Goal: Task Accomplishment & Management: Complete application form

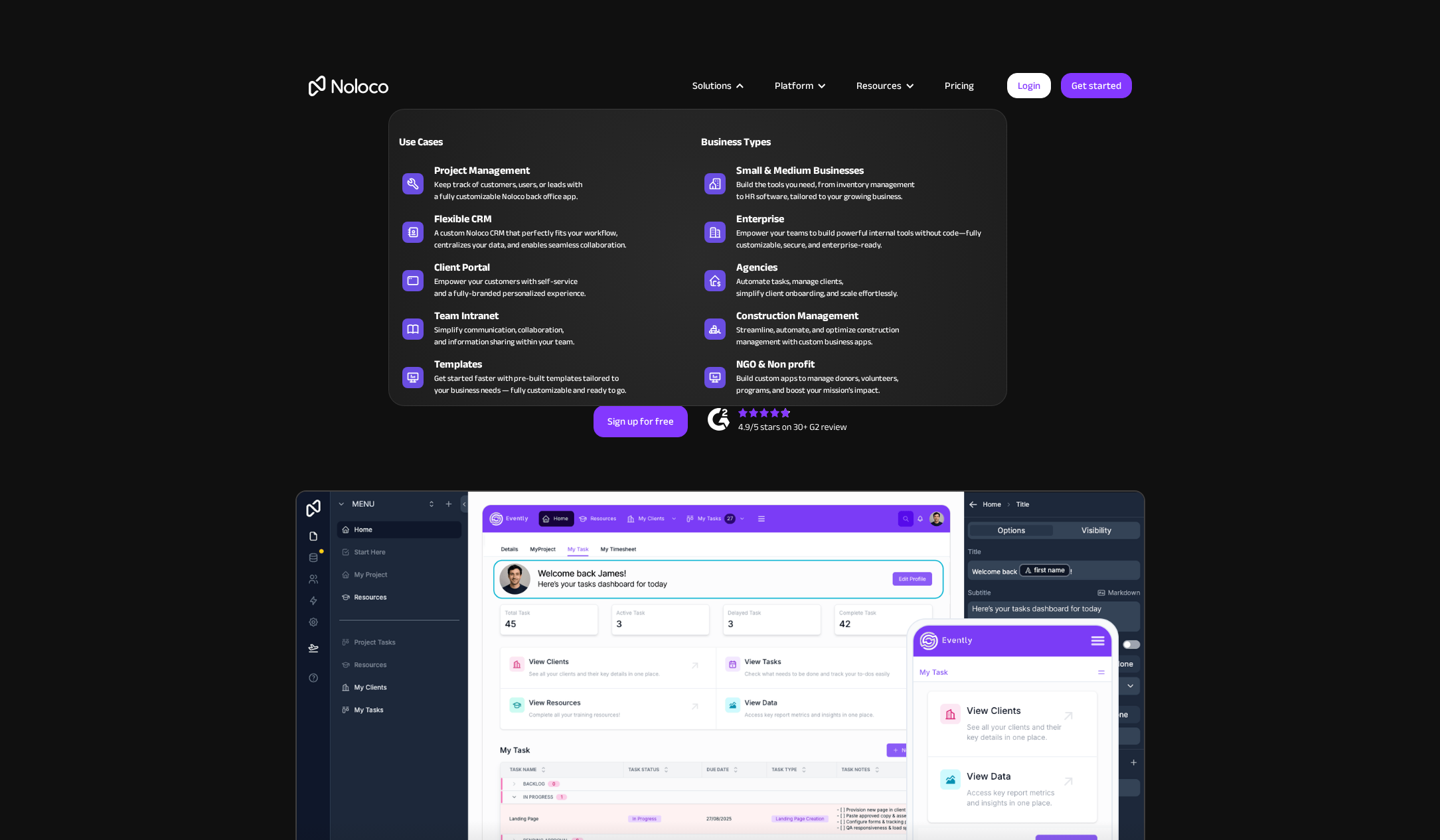
drag, startPoint x: 1086, startPoint y: 193, endPoint x: 936, endPoint y: 126, distance: 164.3
click at [1075, 192] on div "New: Connect Noloco to Stripe Custom No-Code Business Apps Platform Flexible Bu…" at bounding box center [720, 305] width 850 height 344
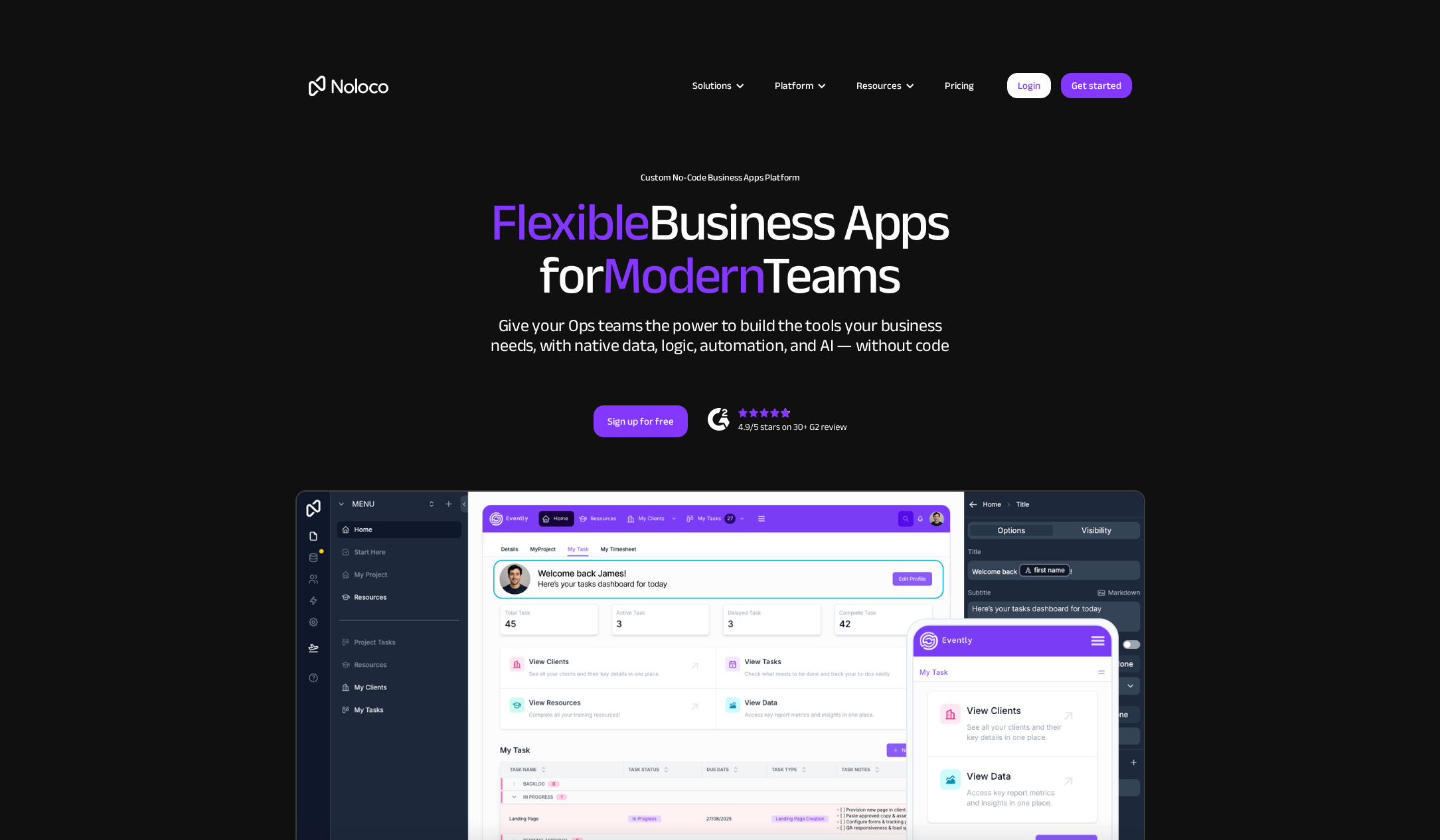
click at [947, 84] on link "Pricing" at bounding box center [959, 85] width 63 height 17
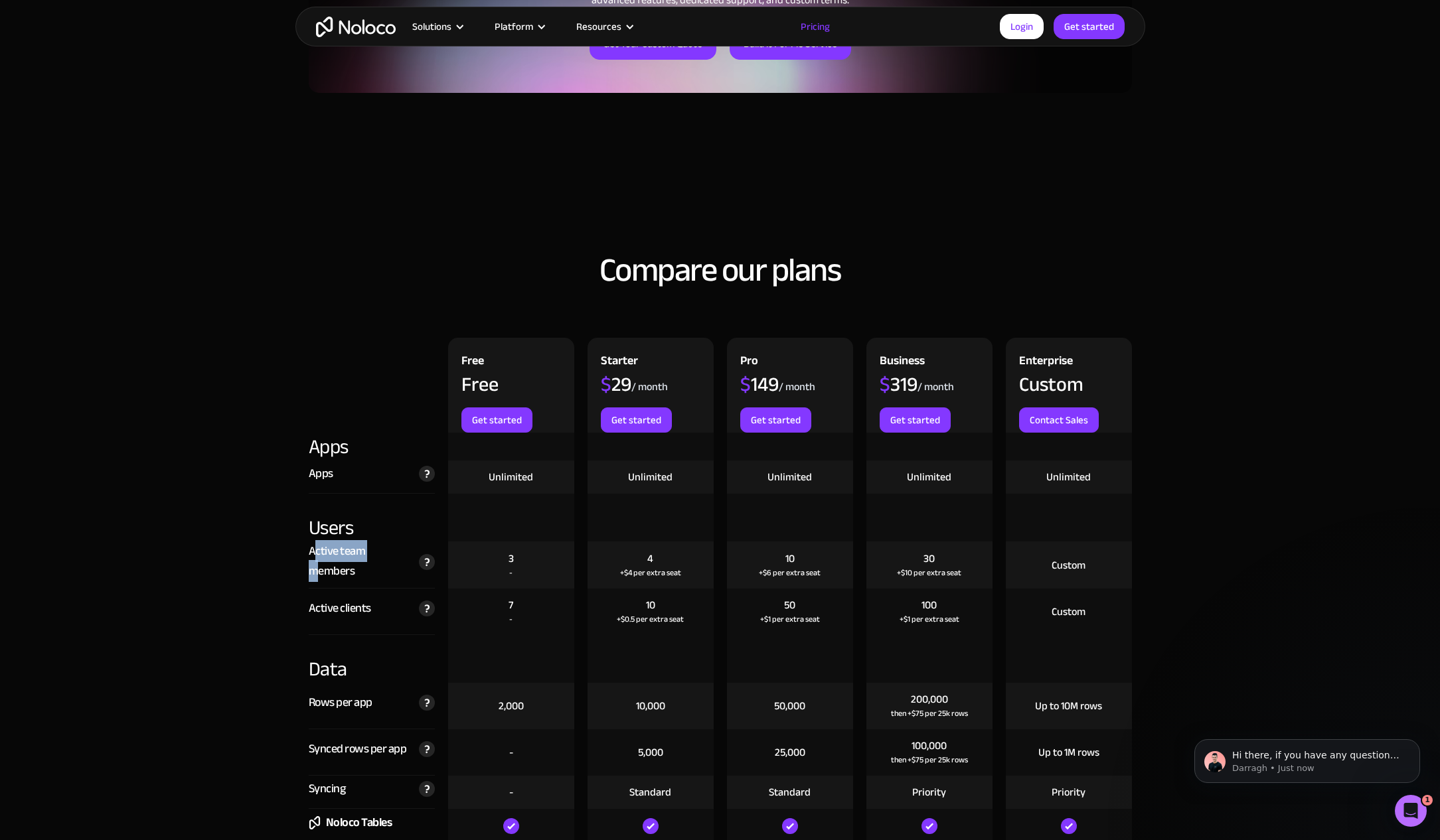
drag, startPoint x: 313, startPoint y: 546, endPoint x: 313, endPoint y: 571, distance: 25.0
click at [314, 573] on div "Active team members" at bounding box center [360, 562] width 104 height 40
click at [313, 571] on div "Active team members" at bounding box center [360, 562] width 104 height 40
click at [958, 575] on div "+$10 per extra seat" at bounding box center [929, 573] width 64 height 13
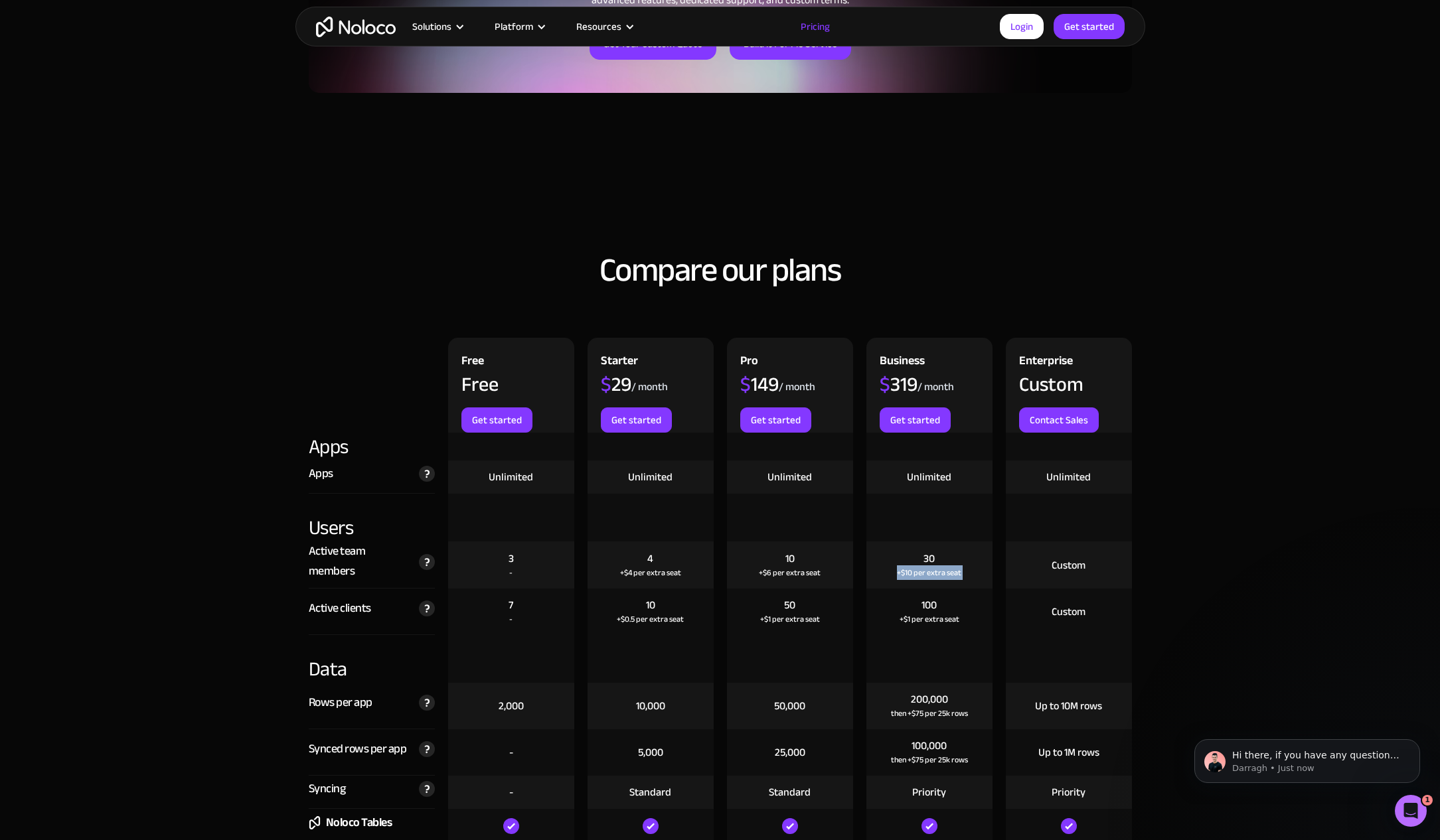
click at [958, 575] on div "+$10 per extra seat" at bounding box center [929, 573] width 64 height 13
click at [957, 575] on div "+$10 per extra seat" at bounding box center [929, 573] width 64 height 13
click at [954, 572] on div "+$10 per extra seat" at bounding box center [929, 573] width 64 height 13
click at [953, 571] on div "+$10 per extra seat" at bounding box center [929, 573] width 64 height 13
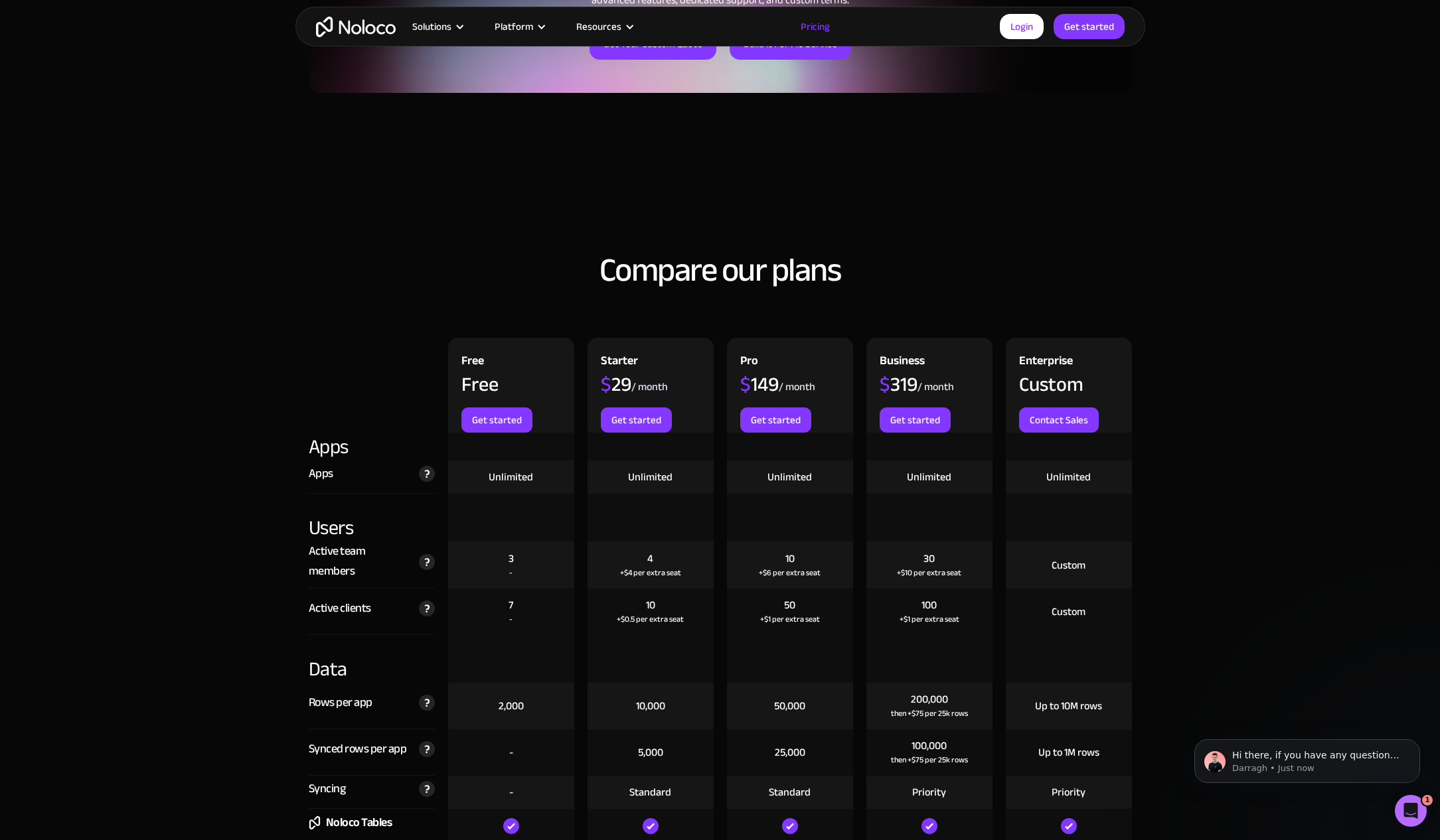
click at [942, 622] on div "+$1 per extra seat" at bounding box center [930, 619] width 60 height 13
drag, startPoint x: 953, startPoint y: 625, endPoint x: 899, endPoint y: 604, distance: 57.9
click at [899, 604] on div "100 +$1 per extra seat" at bounding box center [929, 611] width 126 height 47
drag, startPoint x: 912, startPoint y: 598, endPoint x: 918, endPoint y: 626, distance: 28.6
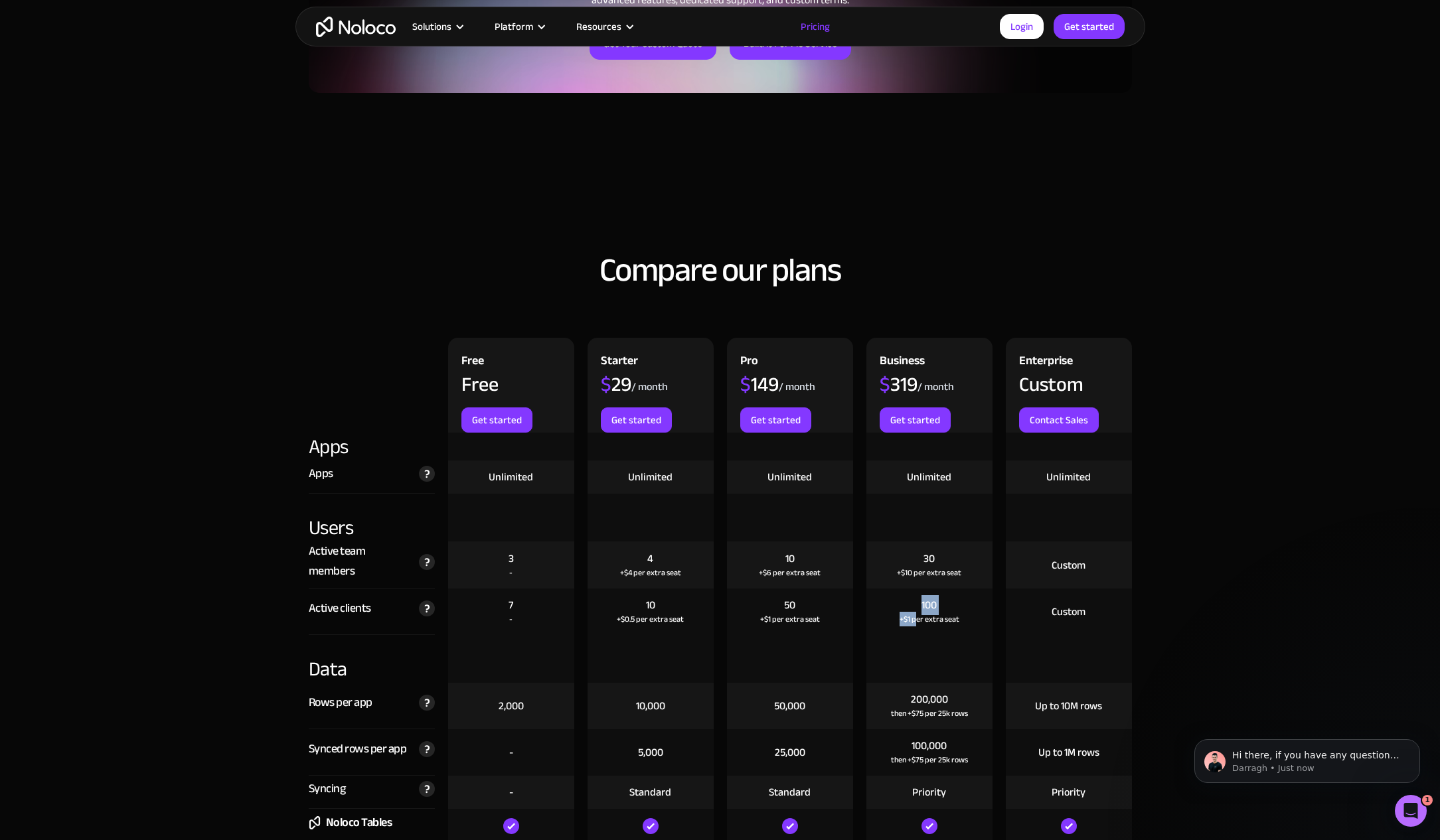
click at [918, 626] on div "100 +$1 per extra seat" at bounding box center [929, 611] width 126 height 47
click at [919, 626] on div "100 +$1 per extra seat" at bounding box center [929, 611] width 126 height 47
drag, startPoint x: 924, startPoint y: 625, endPoint x: 923, endPoint y: 605, distance: 20.0
click at [923, 605] on div "100 +$1 per extra seat" at bounding box center [929, 611] width 126 height 47
click at [923, 605] on div "100" at bounding box center [929, 605] width 15 height 14
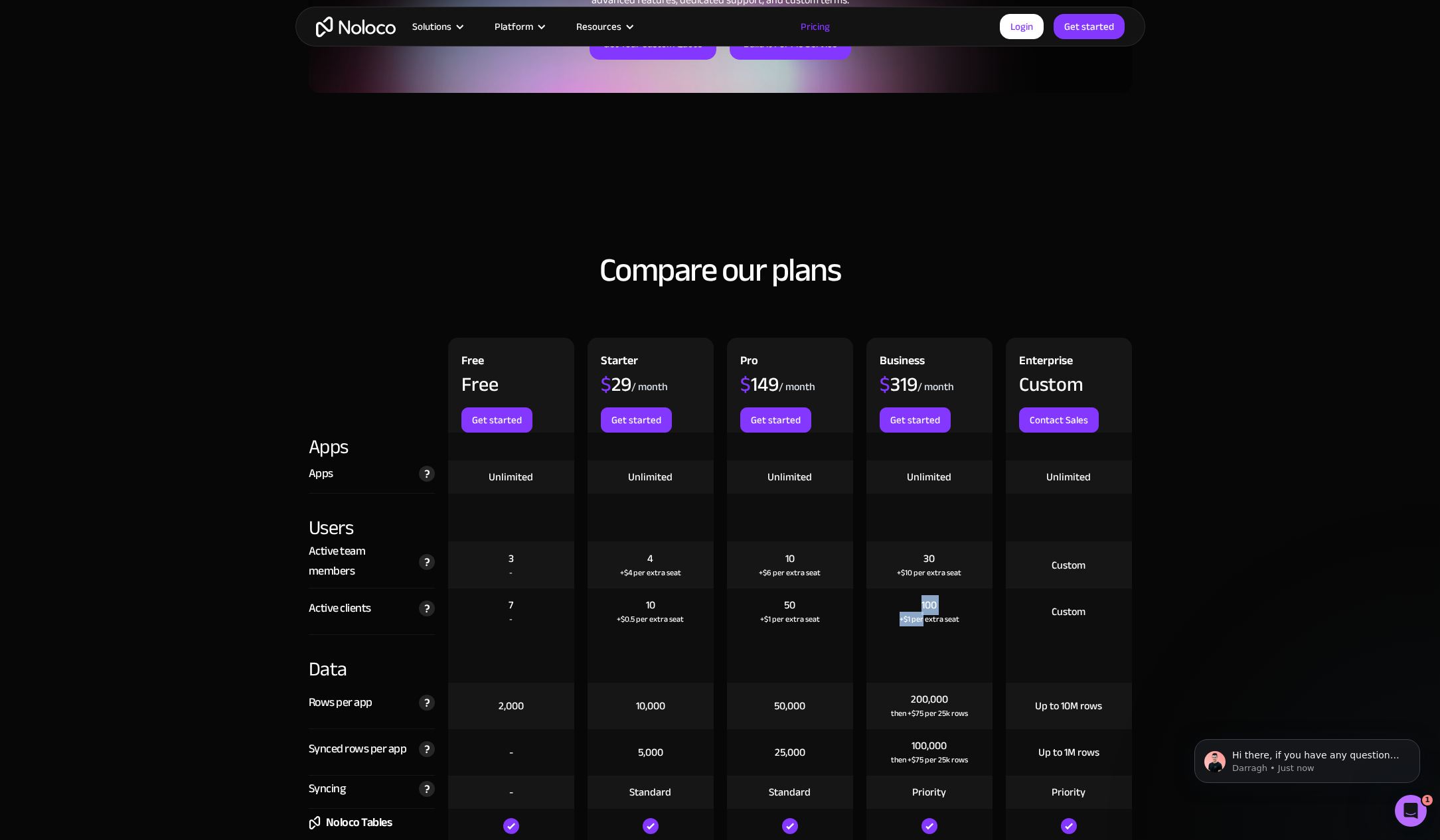
drag, startPoint x: 923, startPoint y: 605, endPoint x: 921, endPoint y: 616, distance: 11.2
click at [921, 616] on div "100 +$1 per extra seat" at bounding box center [929, 611] width 126 height 47
click at [921, 616] on div "+$1 per extra seat" at bounding box center [930, 619] width 60 height 13
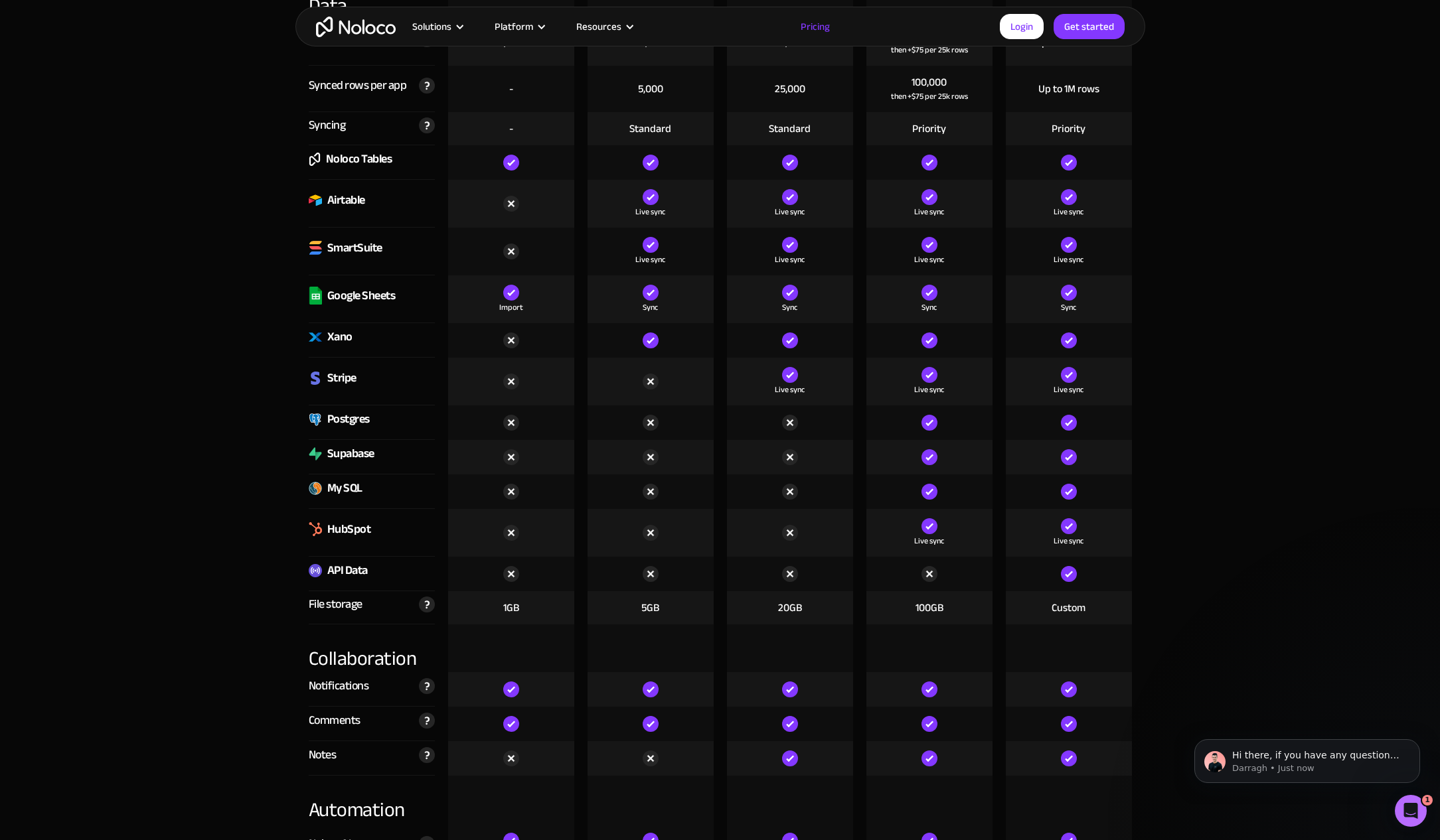
scroll to position [1991, 0]
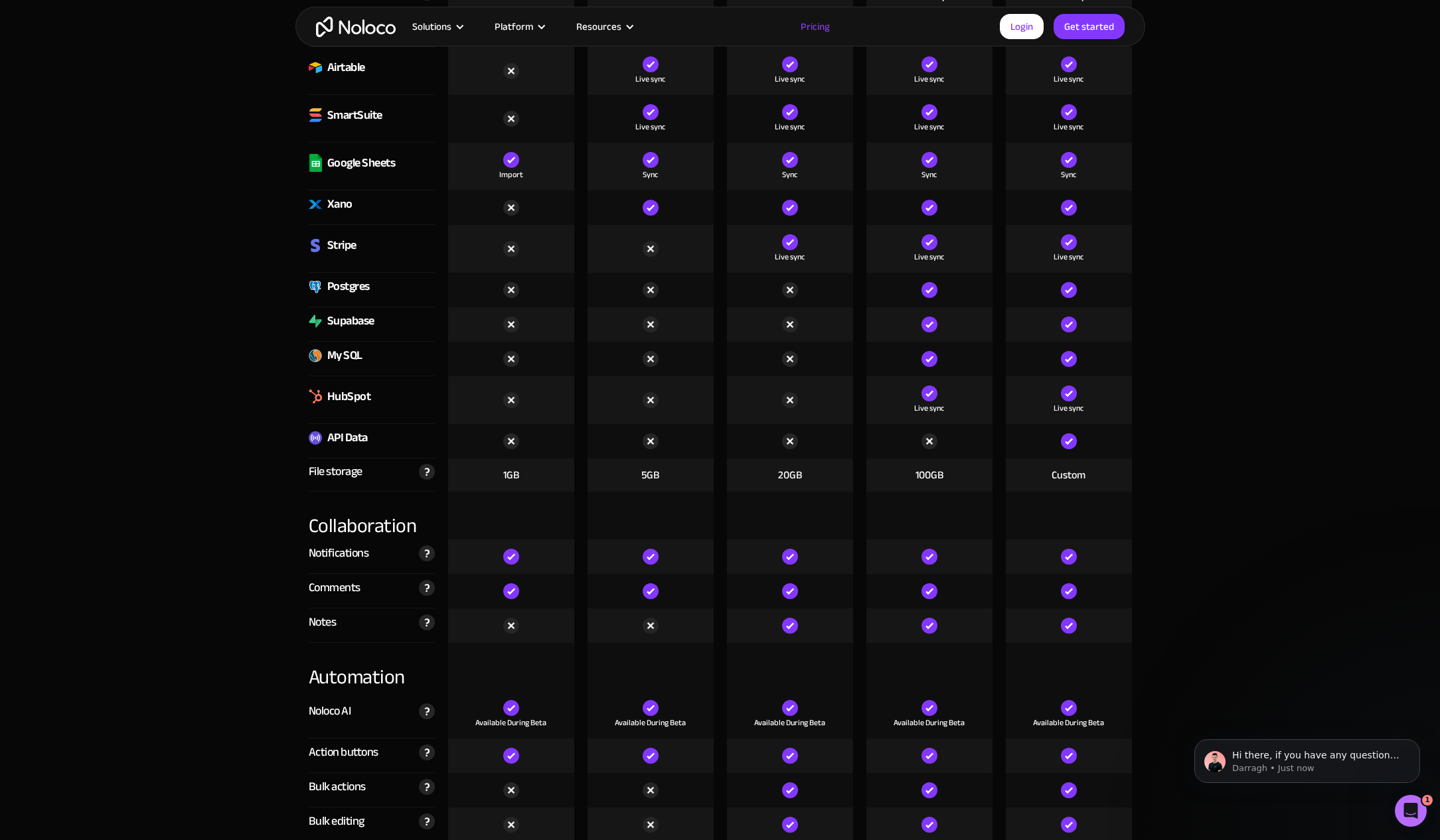
drag, startPoint x: 895, startPoint y: 581, endPoint x: 884, endPoint y: 578, distance: 11.4
click at [884, 578] on div at bounding box center [929, 592] width 126 height 35
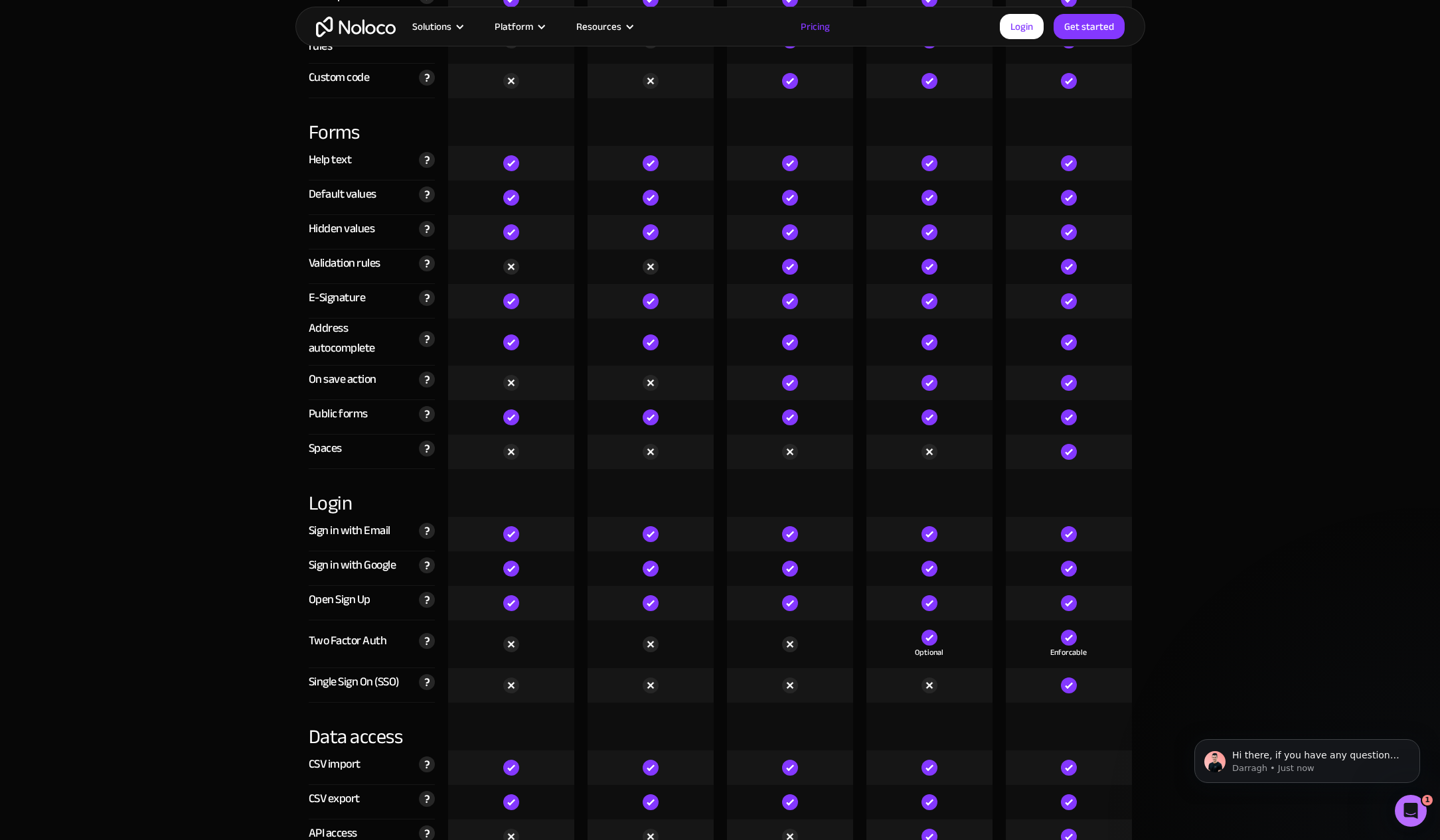
scroll to position [4049, 0]
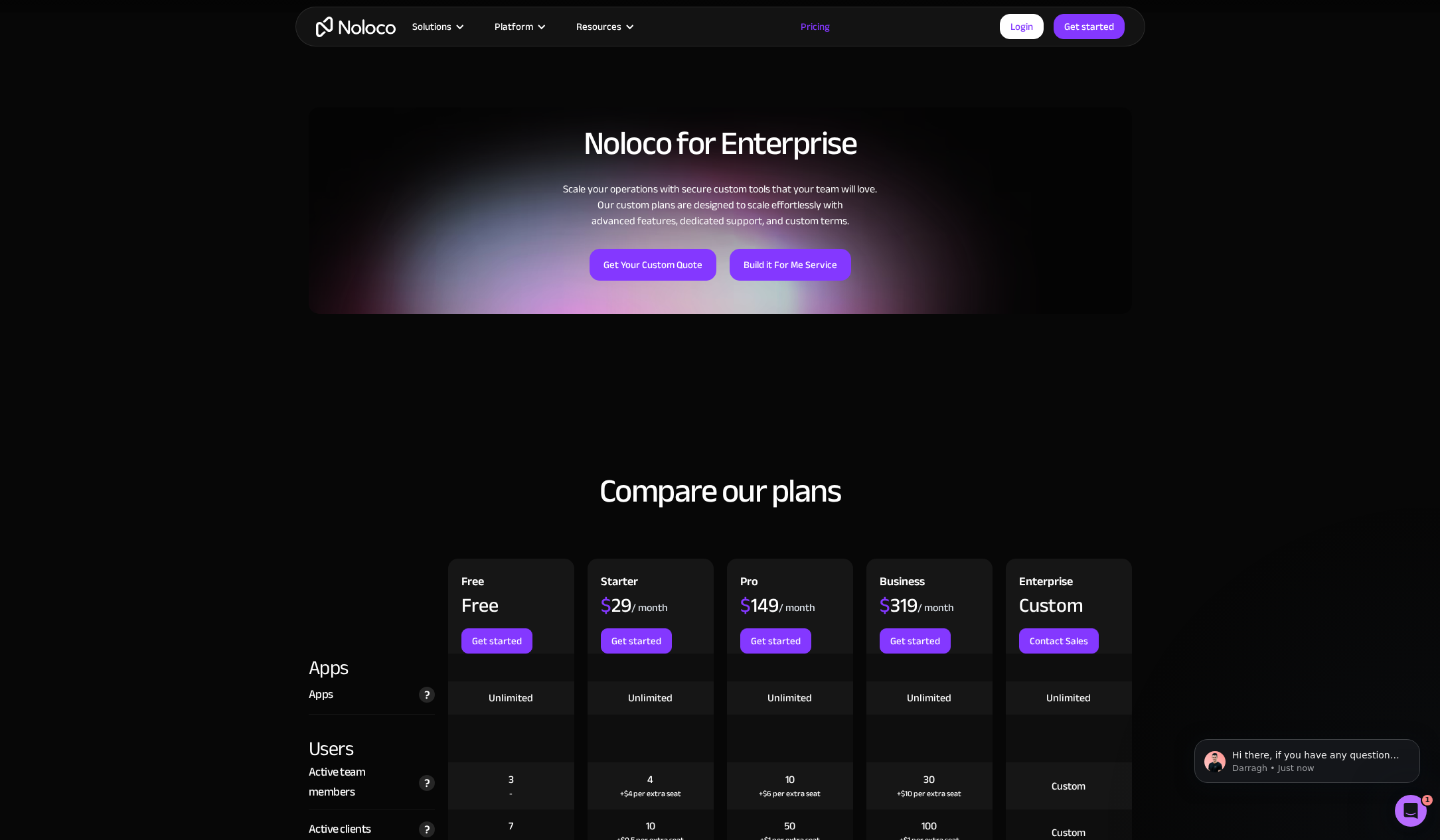
scroll to position [0, 0]
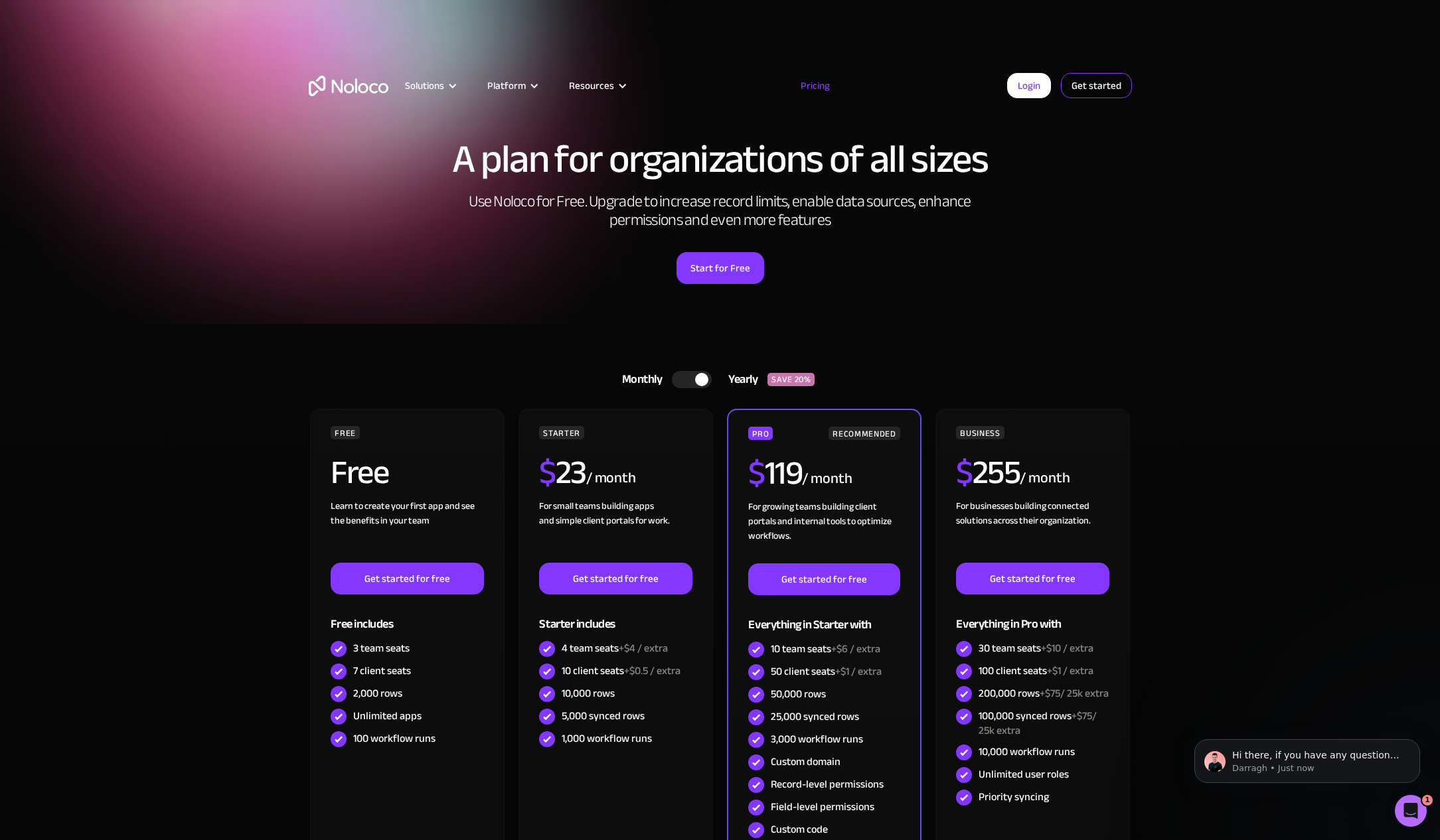
click at [1124, 85] on link "Get started" at bounding box center [1097, 85] width 71 height 25
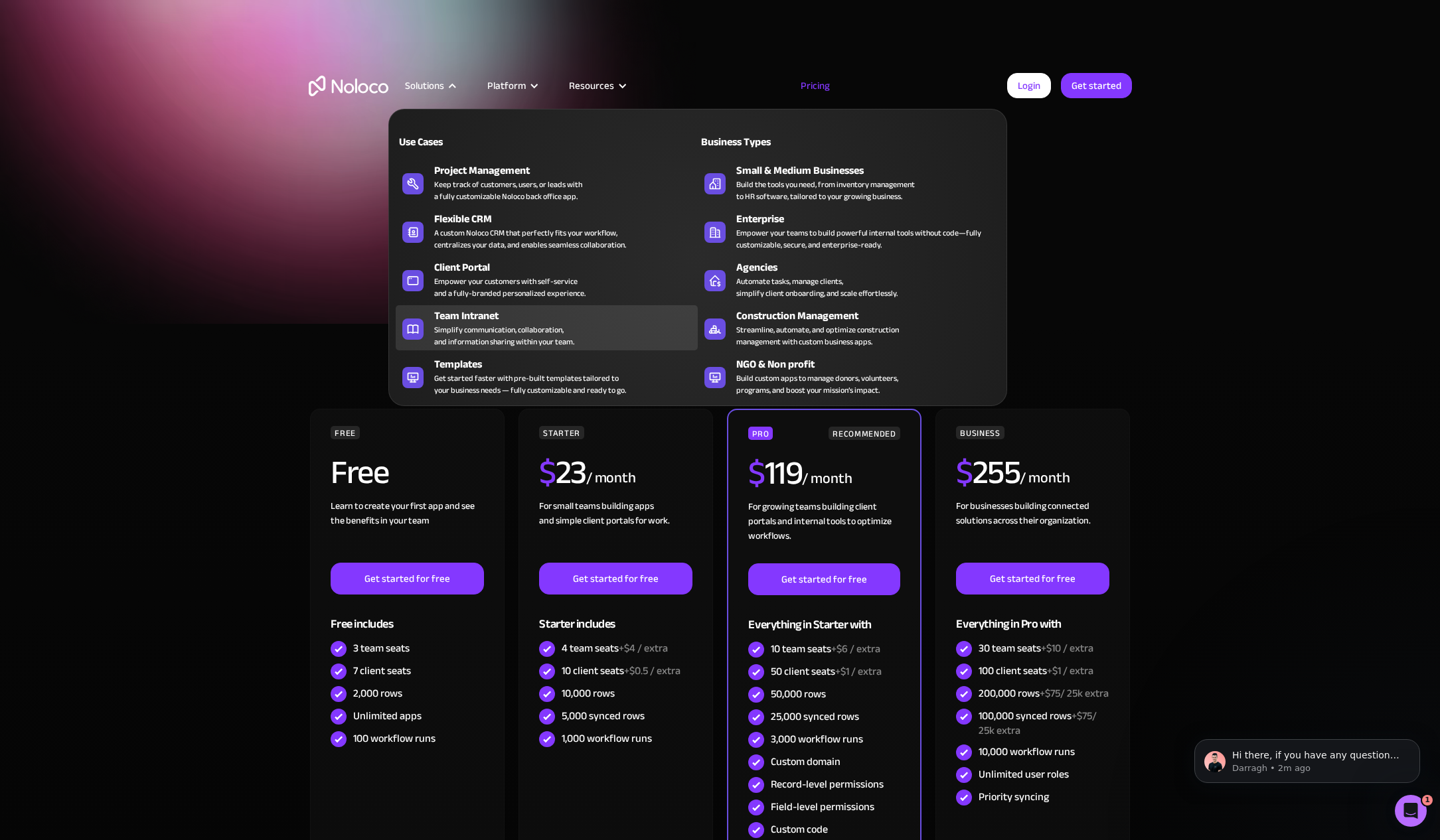
click at [462, 318] on div "Team Intranet" at bounding box center [569, 316] width 270 height 16
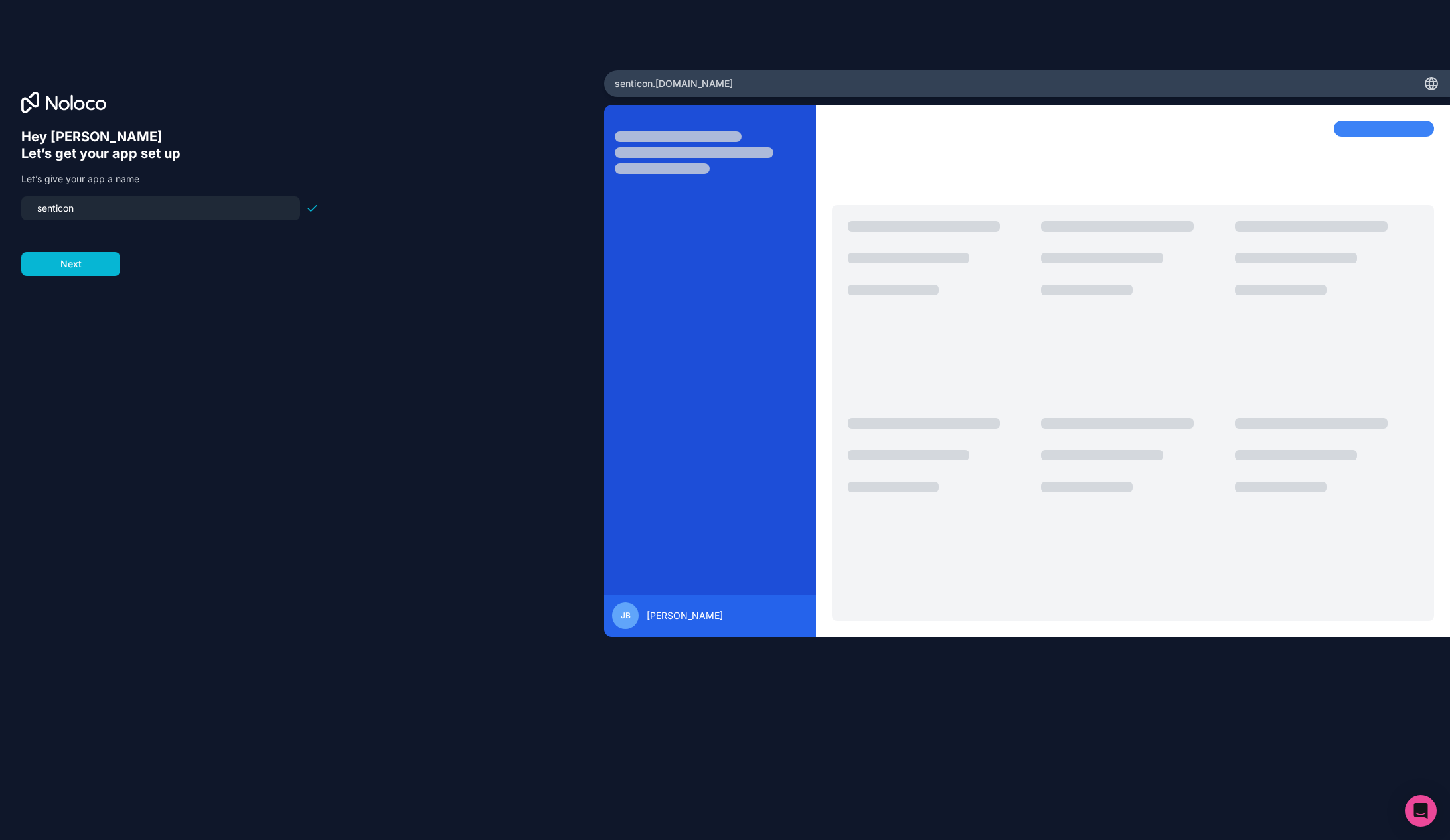
drag, startPoint x: 106, startPoint y: 210, endPoint x: -6, endPoint y: 209, distance: 112.0
click at [0, 209] on html "Hey Jon 👋 Let’s get your app set up Let’s give your app a name senticon Next se…" at bounding box center [725, 441] width 1450 height 883
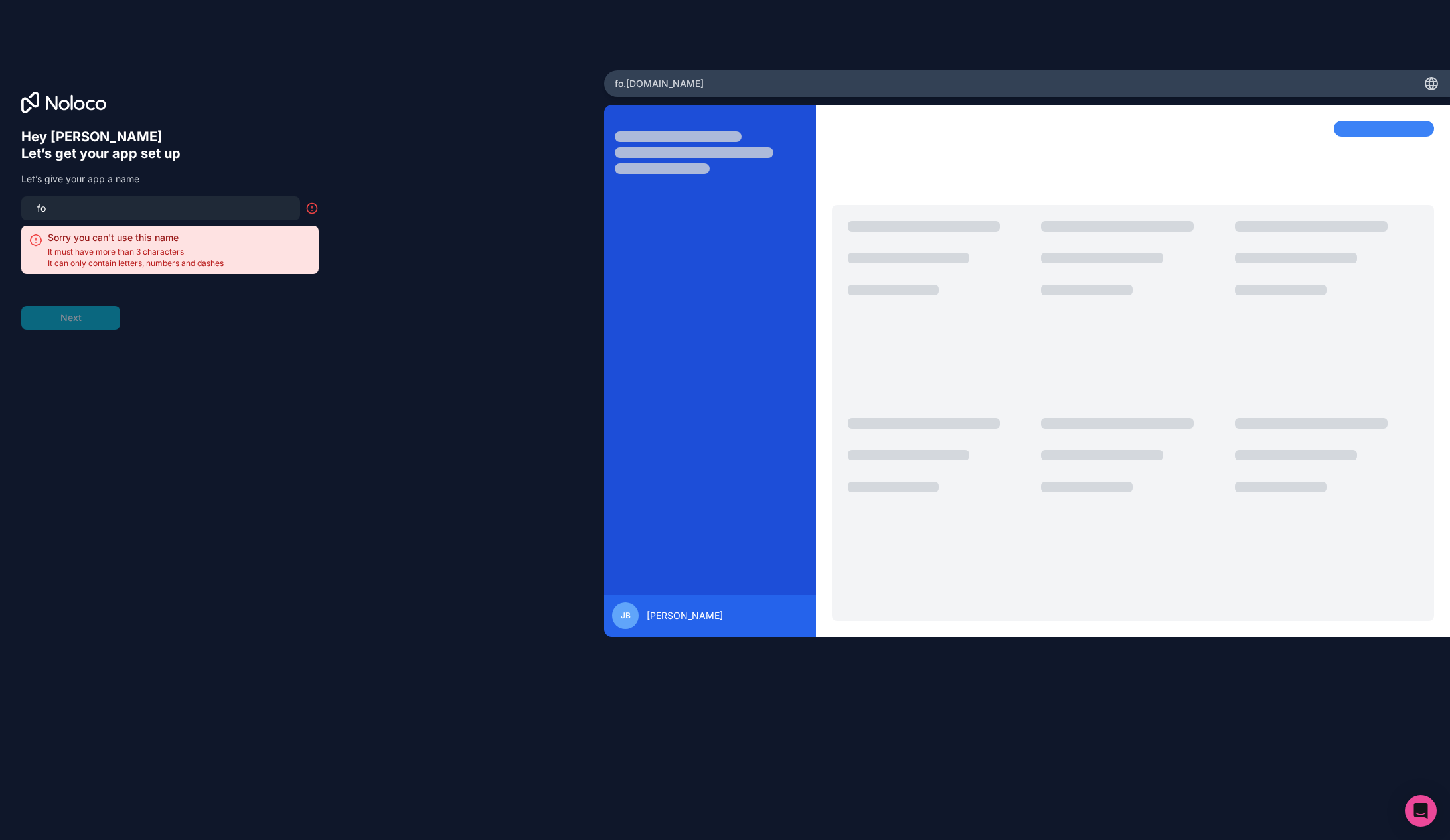
type input "f"
click at [123, 202] on input "focus" at bounding box center [161, 208] width 263 height 18
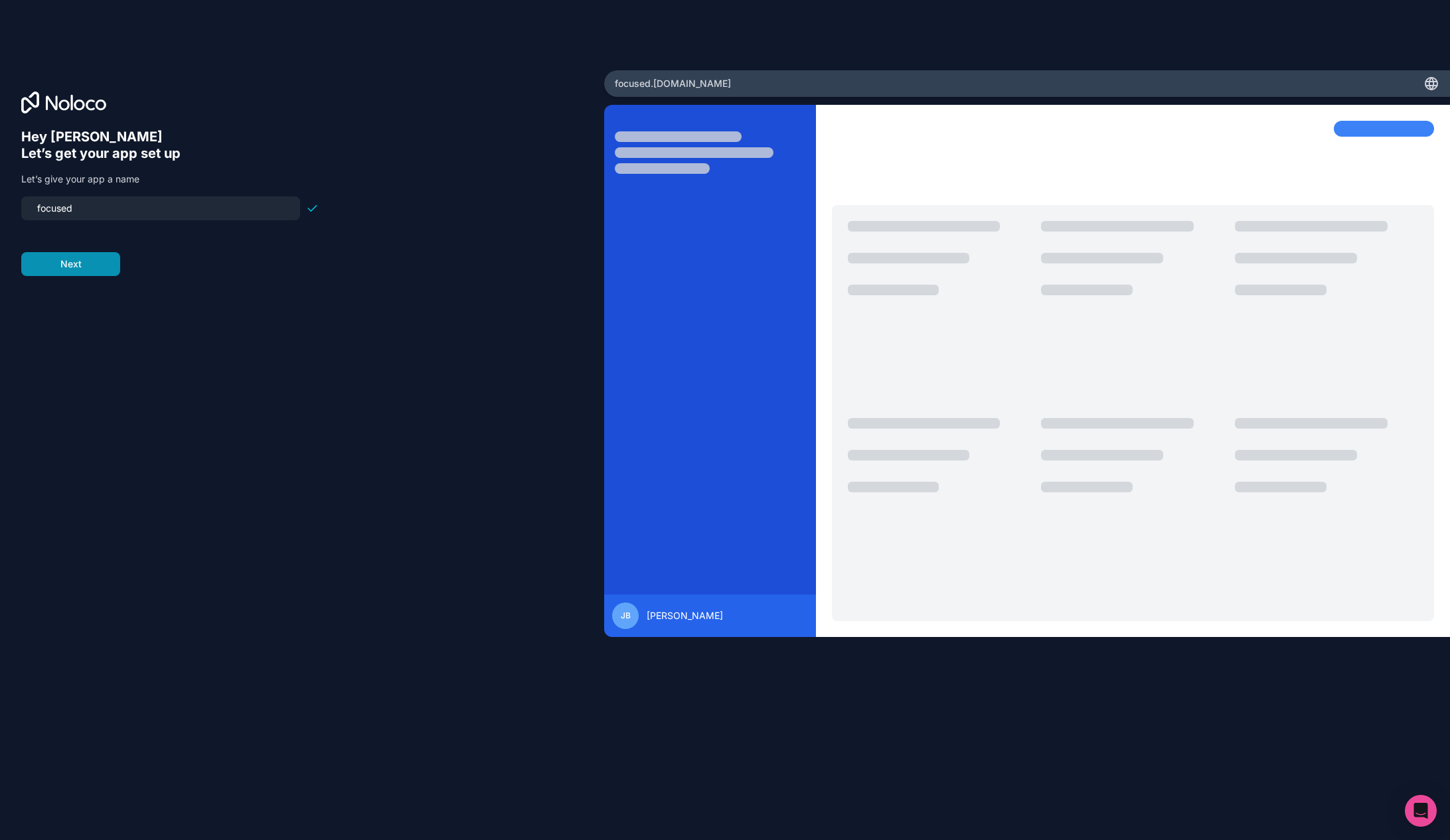
type input "focused"
click at [95, 262] on button "Next" at bounding box center [70, 264] width 99 height 24
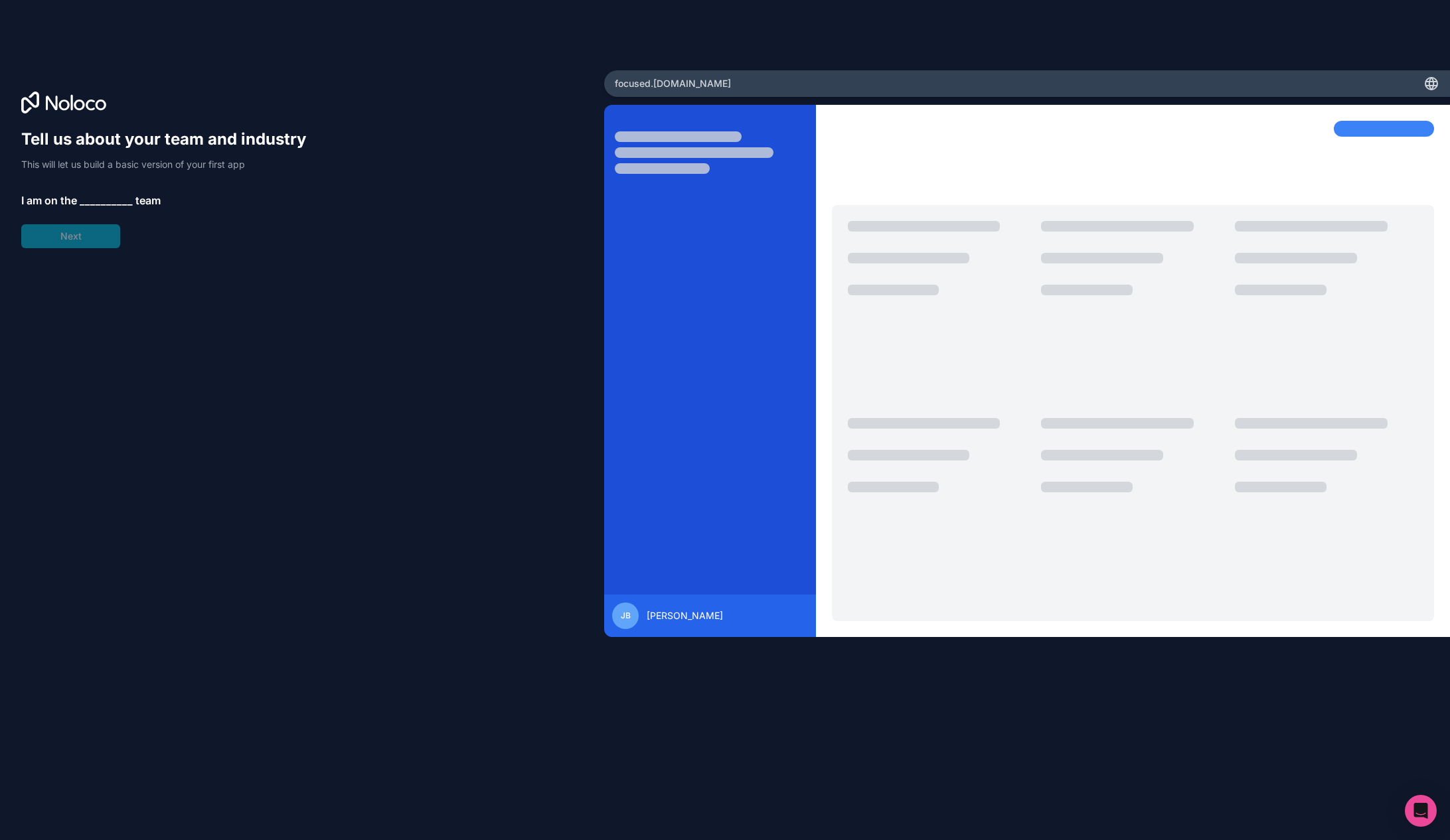
click at [86, 199] on span "__________" at bounding box center [106, 200] width 53 height 16
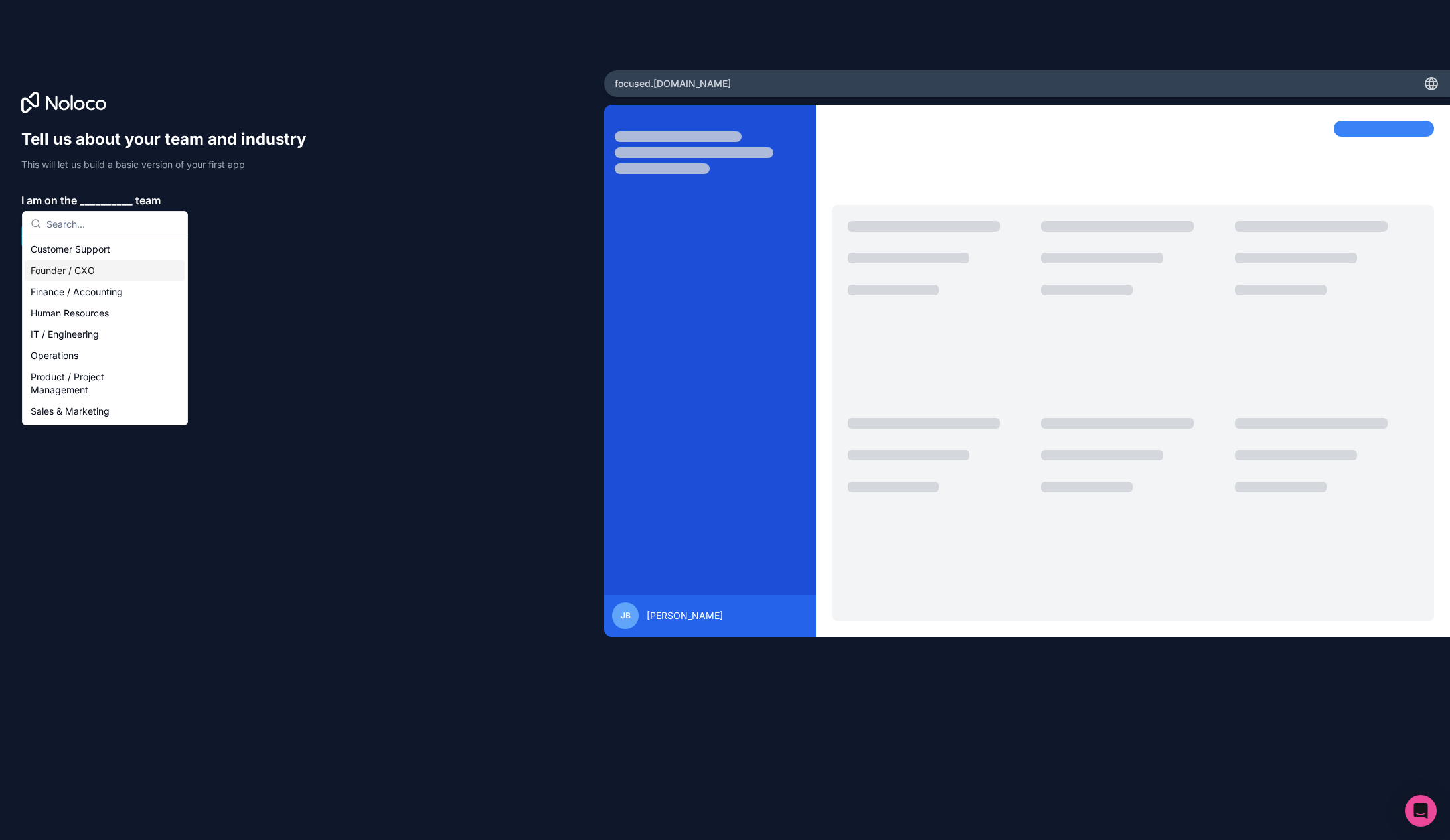
click at [97, 267] on div "Founder / CXO" at bounding box center [104, 271] width 159 height 21
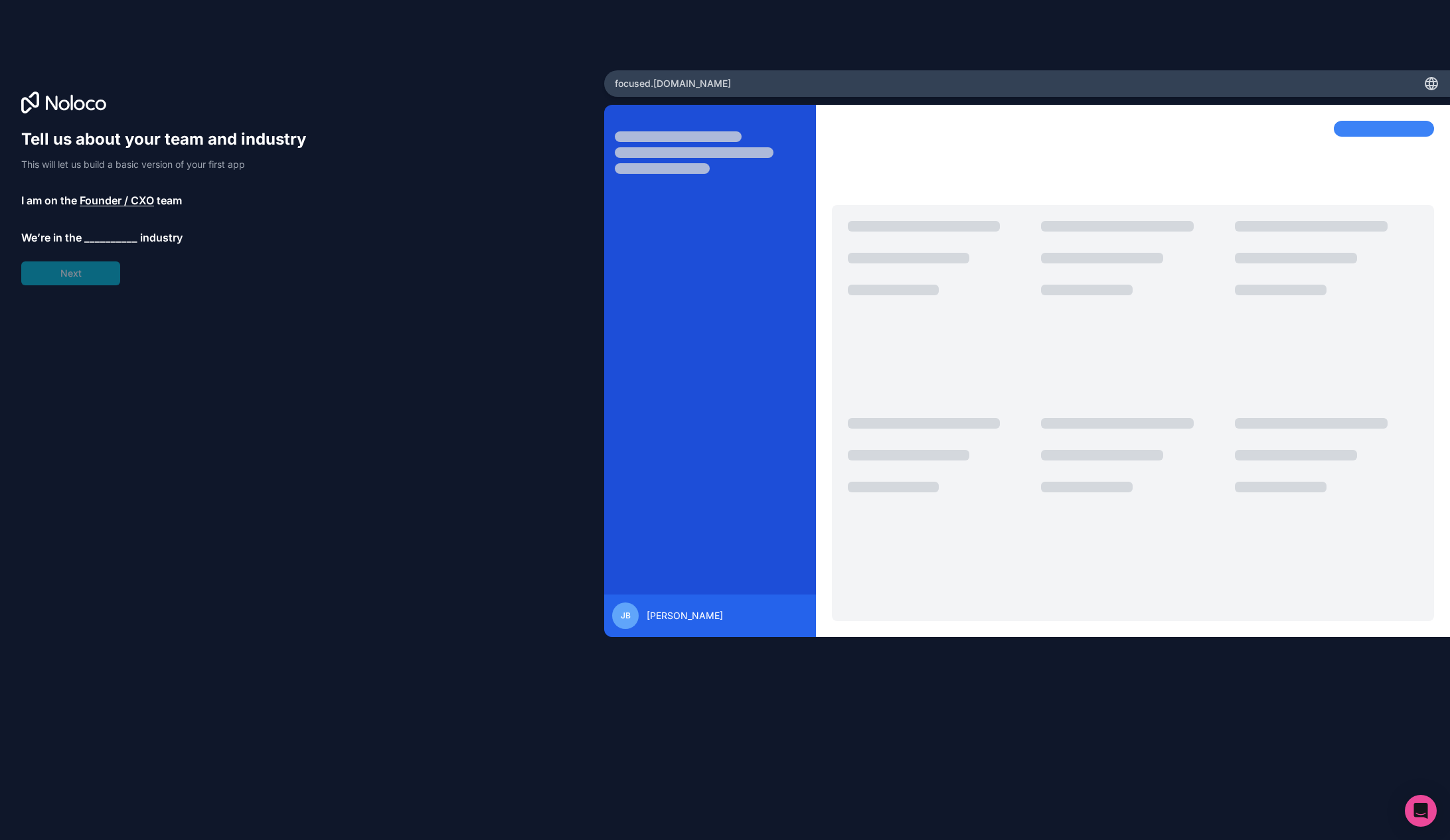
click at [101, 240] on span "__________" at bounding box center [111, 237] width 53 height 16
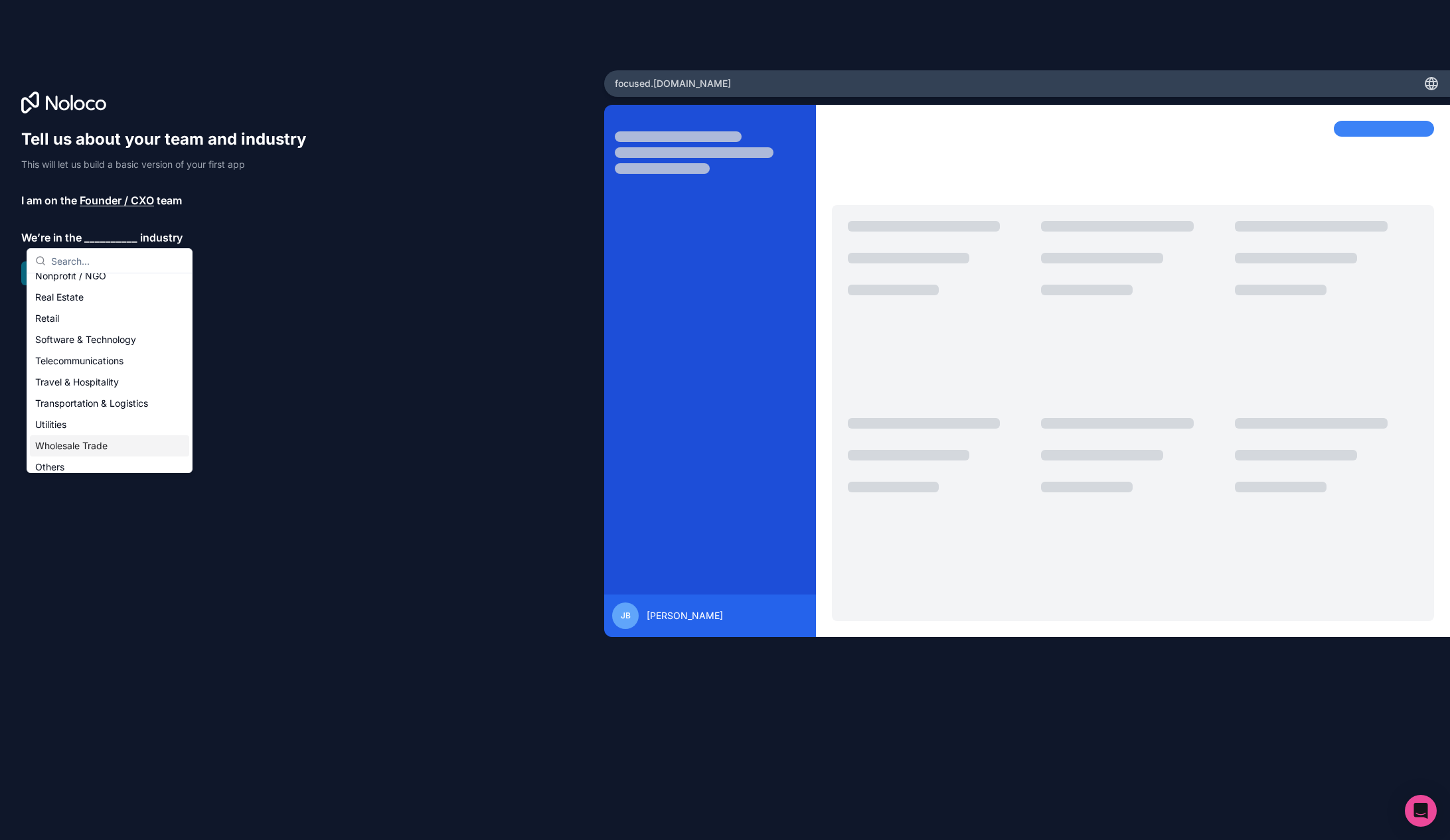
scroll to position [274, 0]
click at [103, 465] on div "Others" at bounding box center [109, 459] width 159 height 21
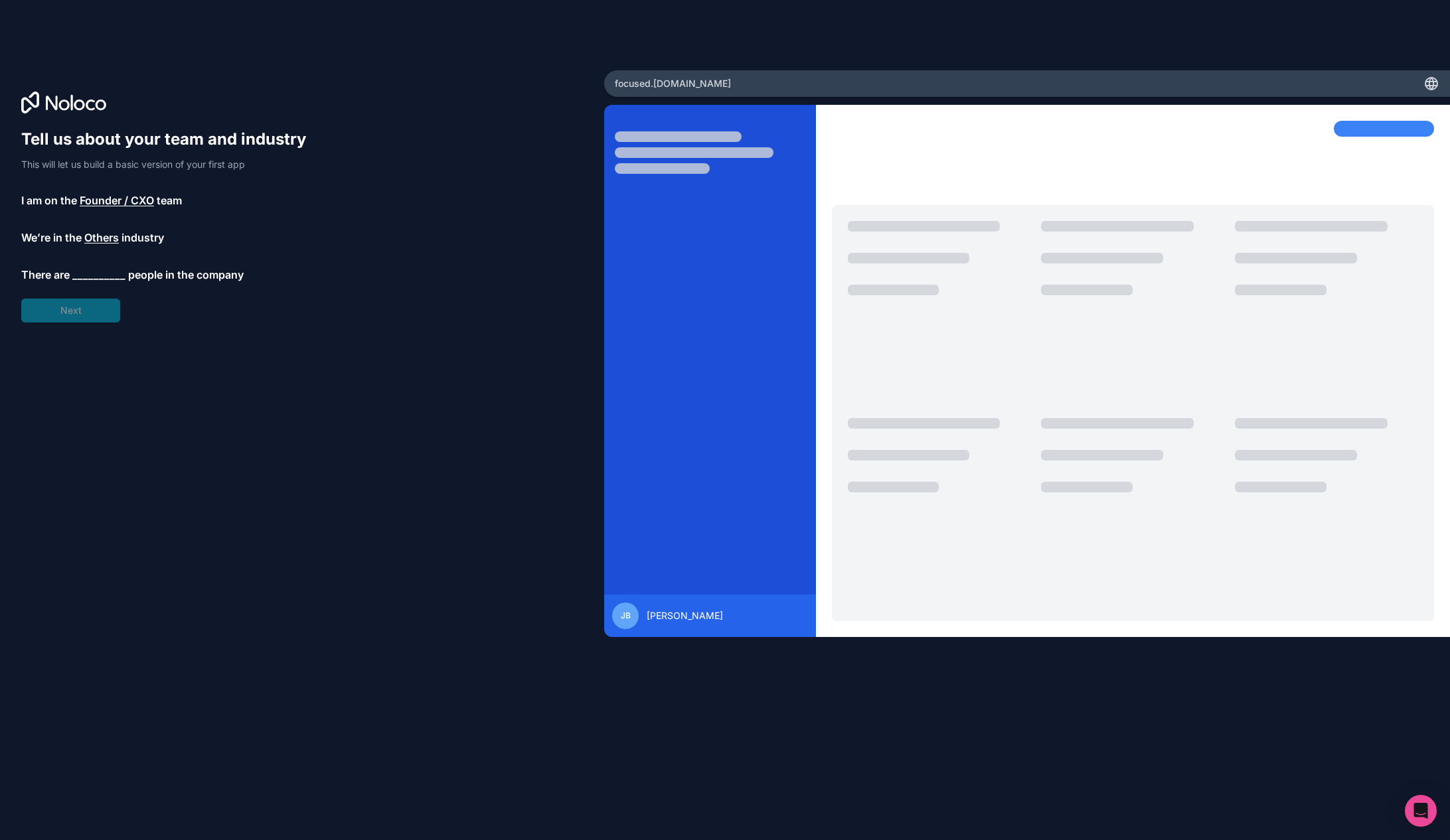
click at [93, 280] on span "__________" at bounding box center [98, 274] width 53 height 16
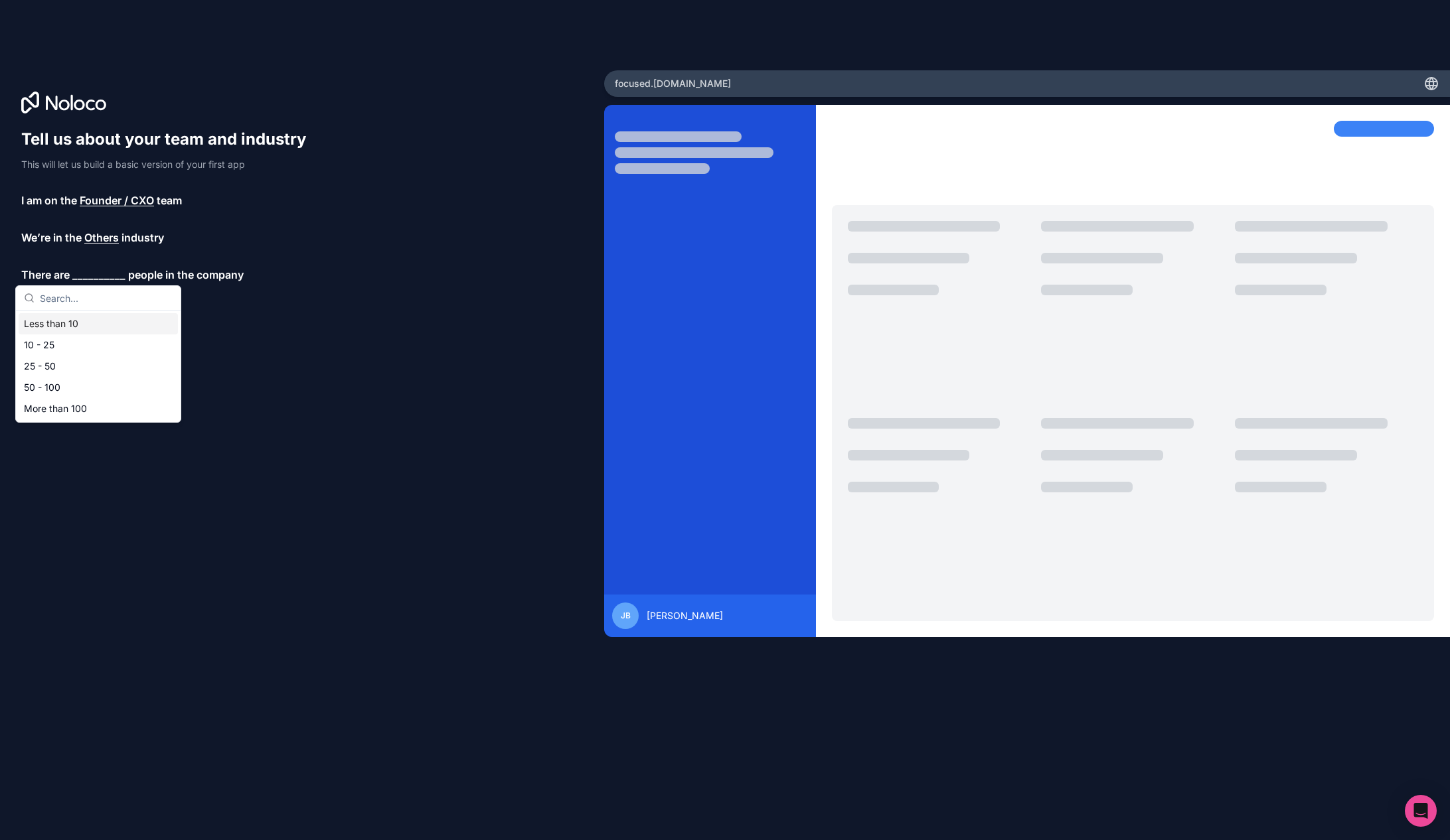
click at [97, 324] on div "Less than 10" at bounding box center [97, 324] width 159 height 21
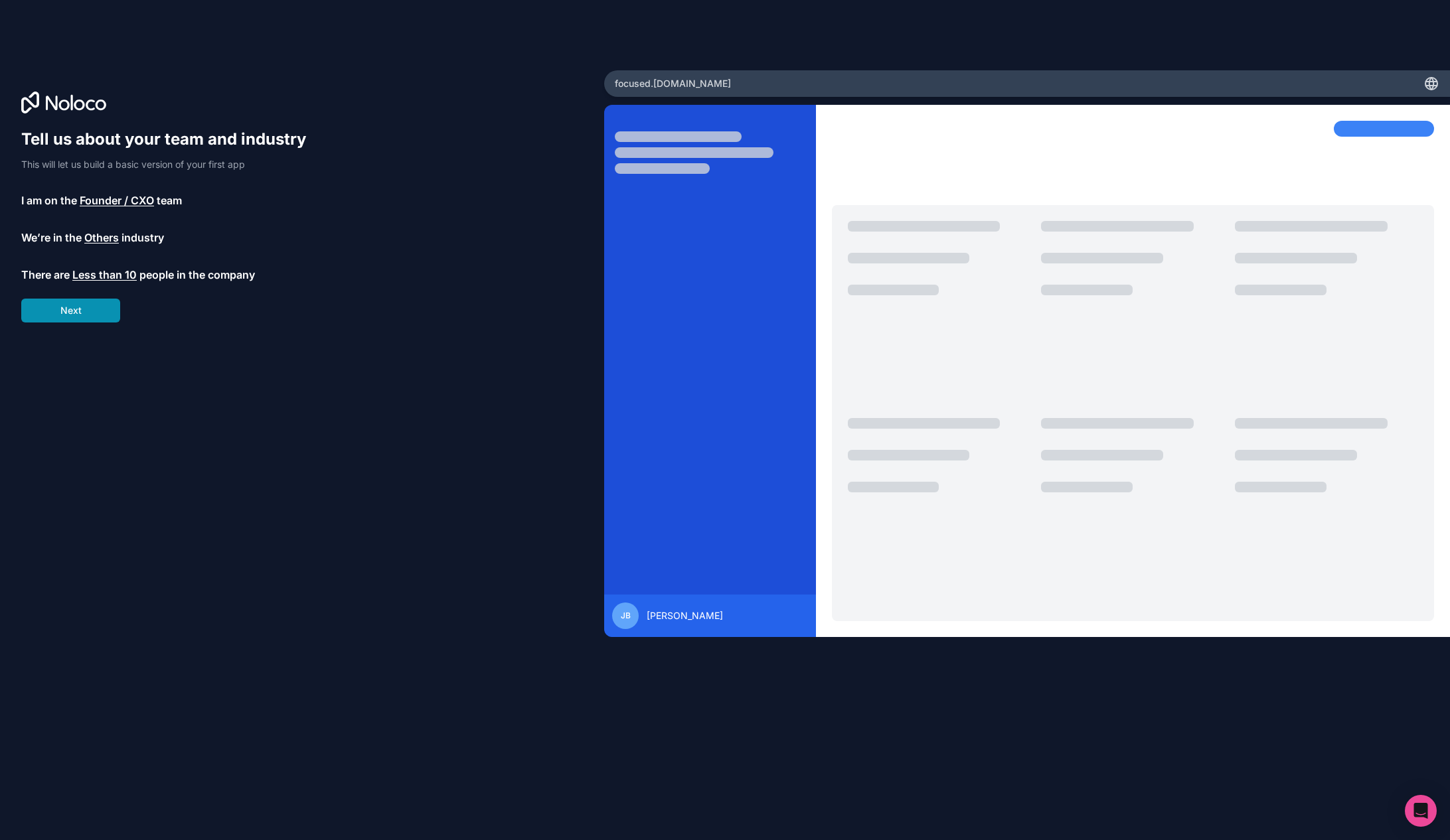
click at [93, 323] on div "Tell us about your team and industry This will let us build a basic version of …" at bounding box center [302, 439] width 562 height 621
click at [93, 313] on button "Next" at bounding box center [70, 311] width 99 height 24
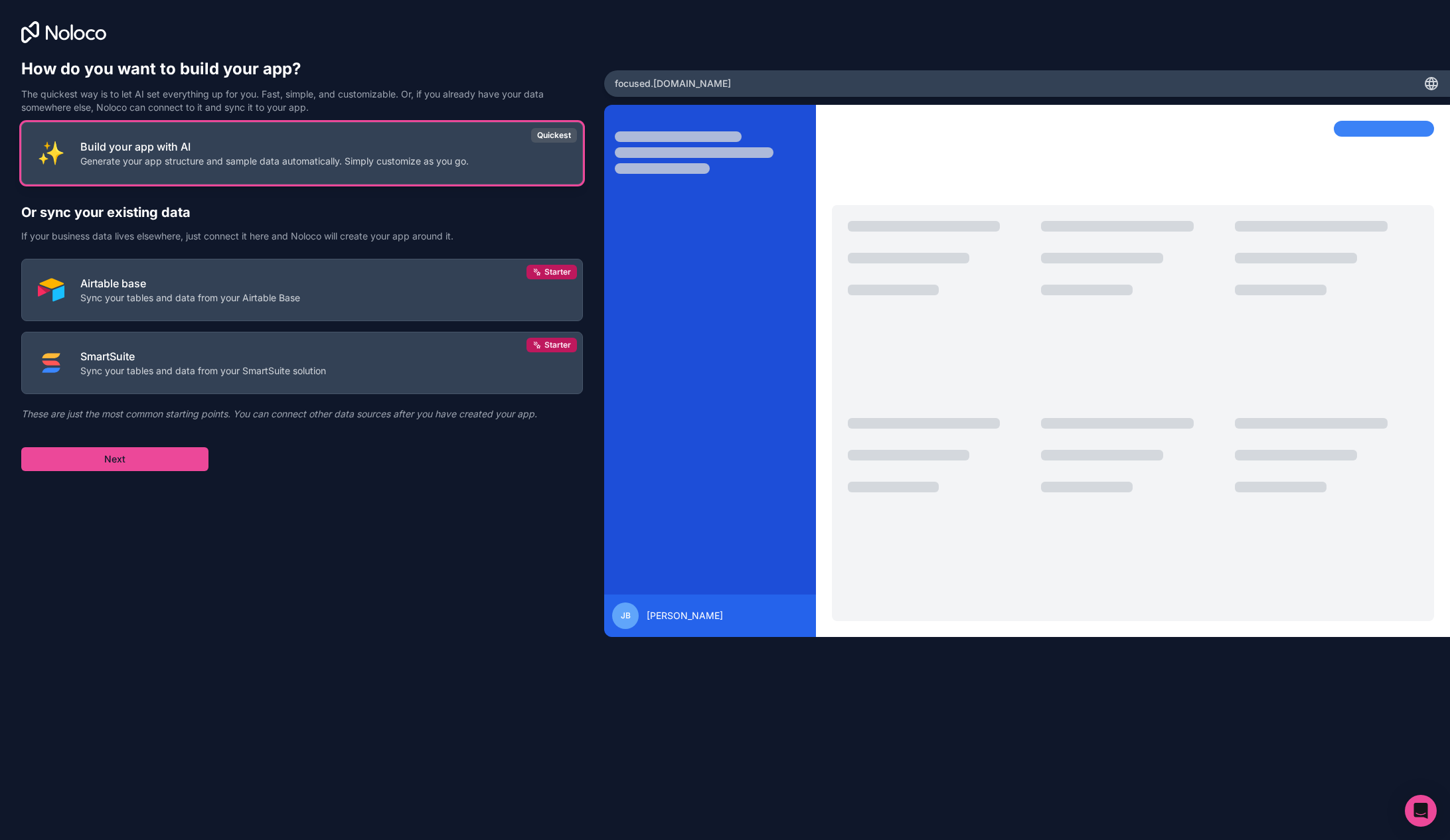
click at [146, 159] on p "Generate your app structure and sample data automatically. Simply customize as …" at bounding box center [274, 161] width 388 height 13
click at [143, 93] on p "The quickest way is to let AI set everything up for you. Fast, simple, and cust…" at bounding box center [302, 101] width 562 height 27
click at [138, 464] on button "Next" at bounding box center [115, 460] width 187 height 24
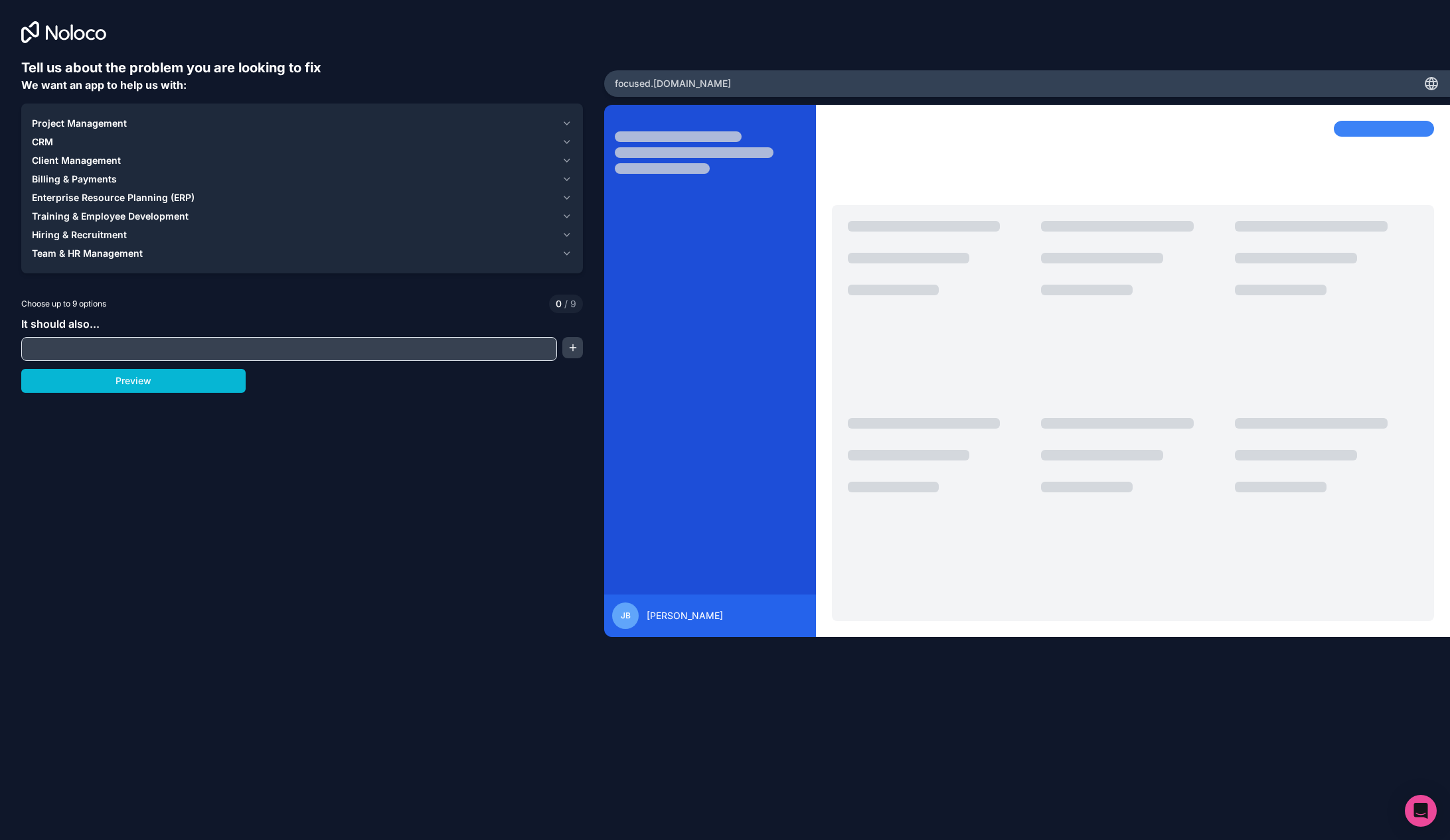
click at [76, 157] on span "Client Management" at bounding box center [76, 161] width 89 height 13
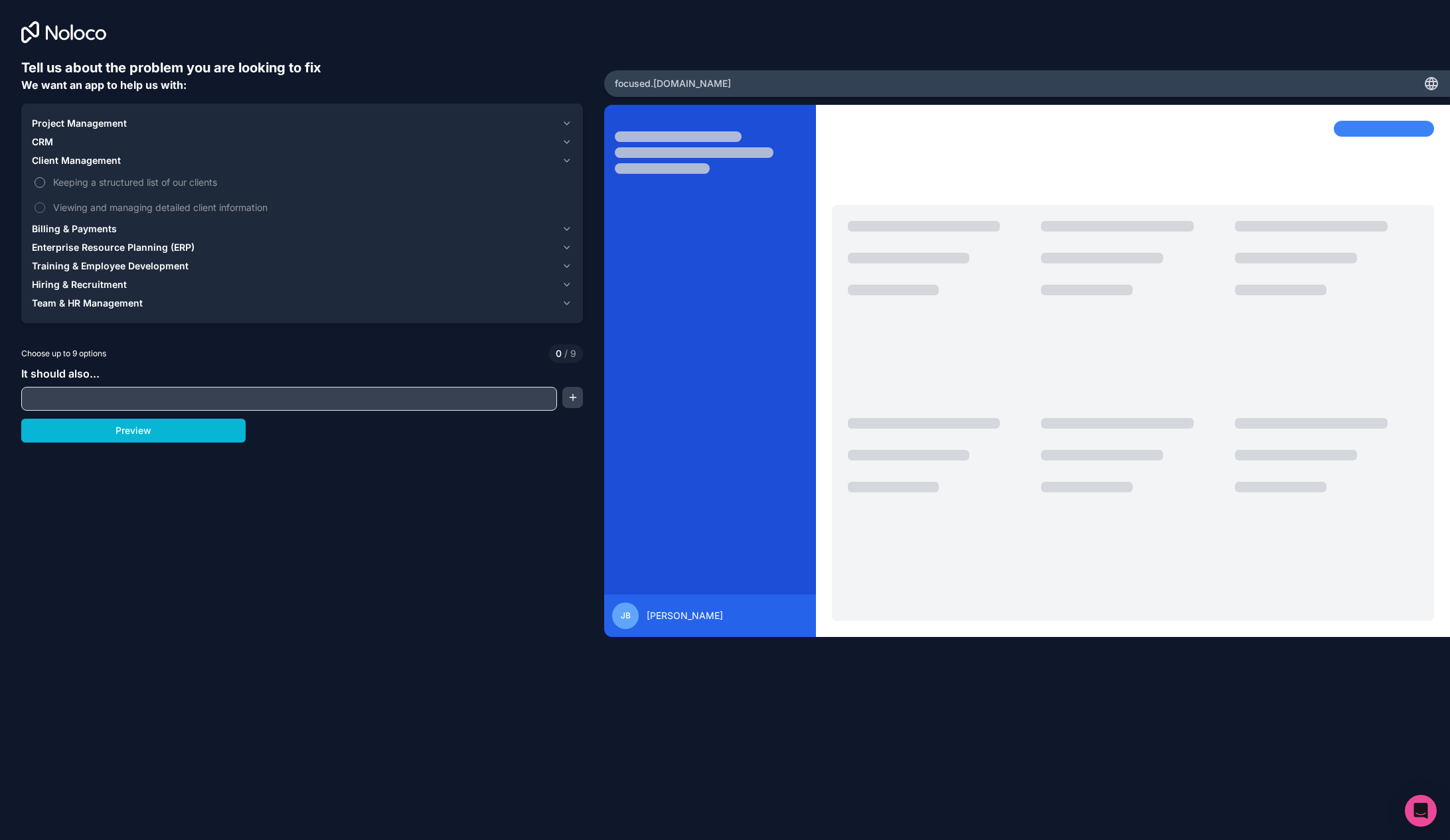
click at [76, 177] on span "Keeping a structured list of our clients" at bounding box center [311, 183] width 517 height 14
click at [45, 177] on button "Keeping a structured list of our clients" at bounding box center [40, 182] width 10 height 10
click at [76, 177] on span "Keeping a structured list of our clients" at bounding box center [311, 183] width 517 height 14
click at [45, 177] on button "Keeping a structured list of our clients" at bounding box center [40, 182] width 10 height 10
click at [78, 200] on span "Viewing and managing detailed client information" at bounding box center [311, 207] width 517 height 14
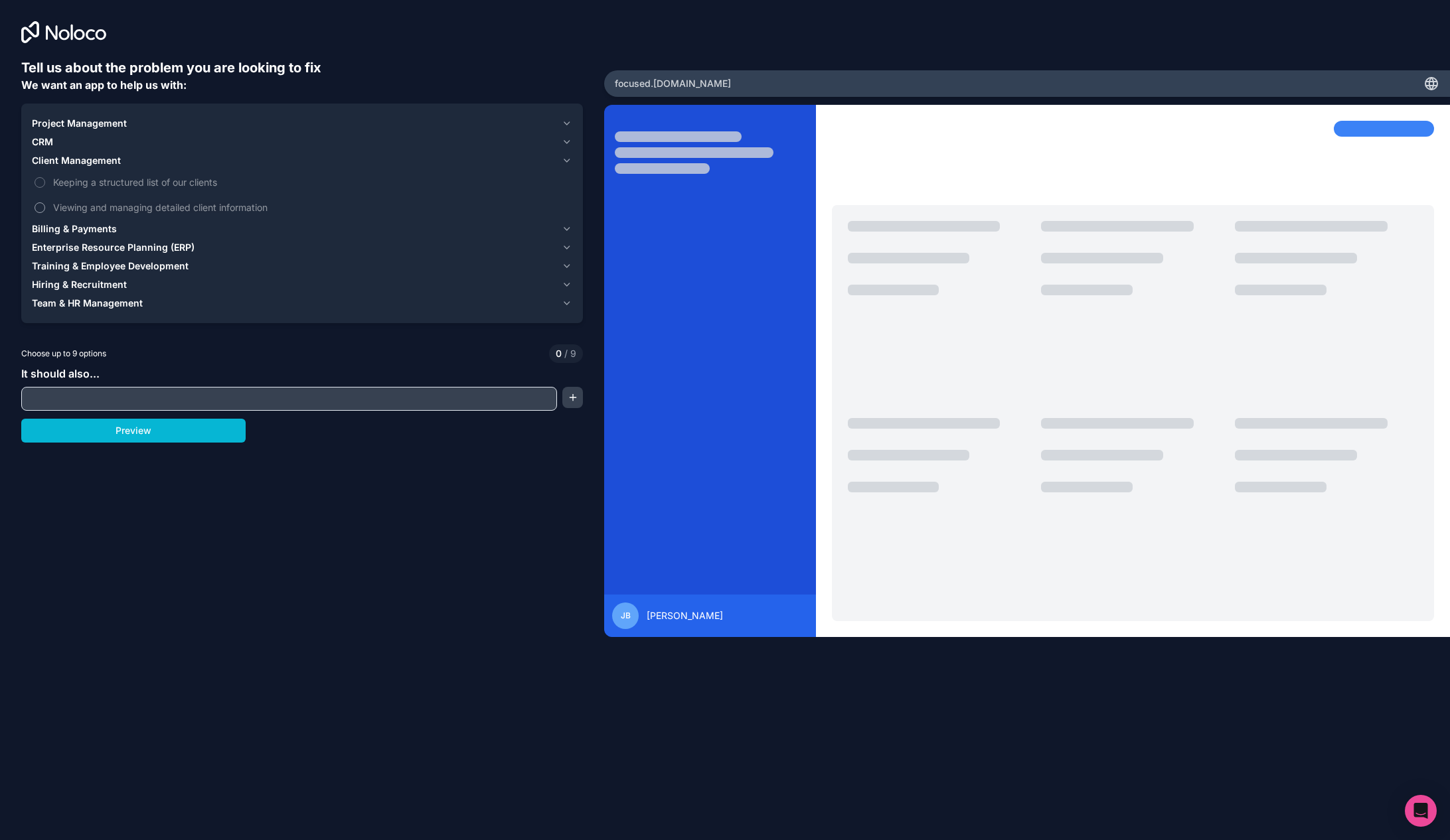
click at [45, 202] on button "Viewing and managing detailed client information" at bounding box center [40, 207] width 10 height 10
click at [78, 200] on span "Viewing and managing detailed client information" at bounding box center [311, 207] width 517 height 14
click at [45, 202] on button "Viewing and managing detailed client information" at bounding box center [40, 207] width 10 height 10
click at [70, 395] on input "text" at bounding box center [289, 399] width 529 height 18
click at [122, 437] on button "Preview" at bounding box center [134, 430] width 225 height 24
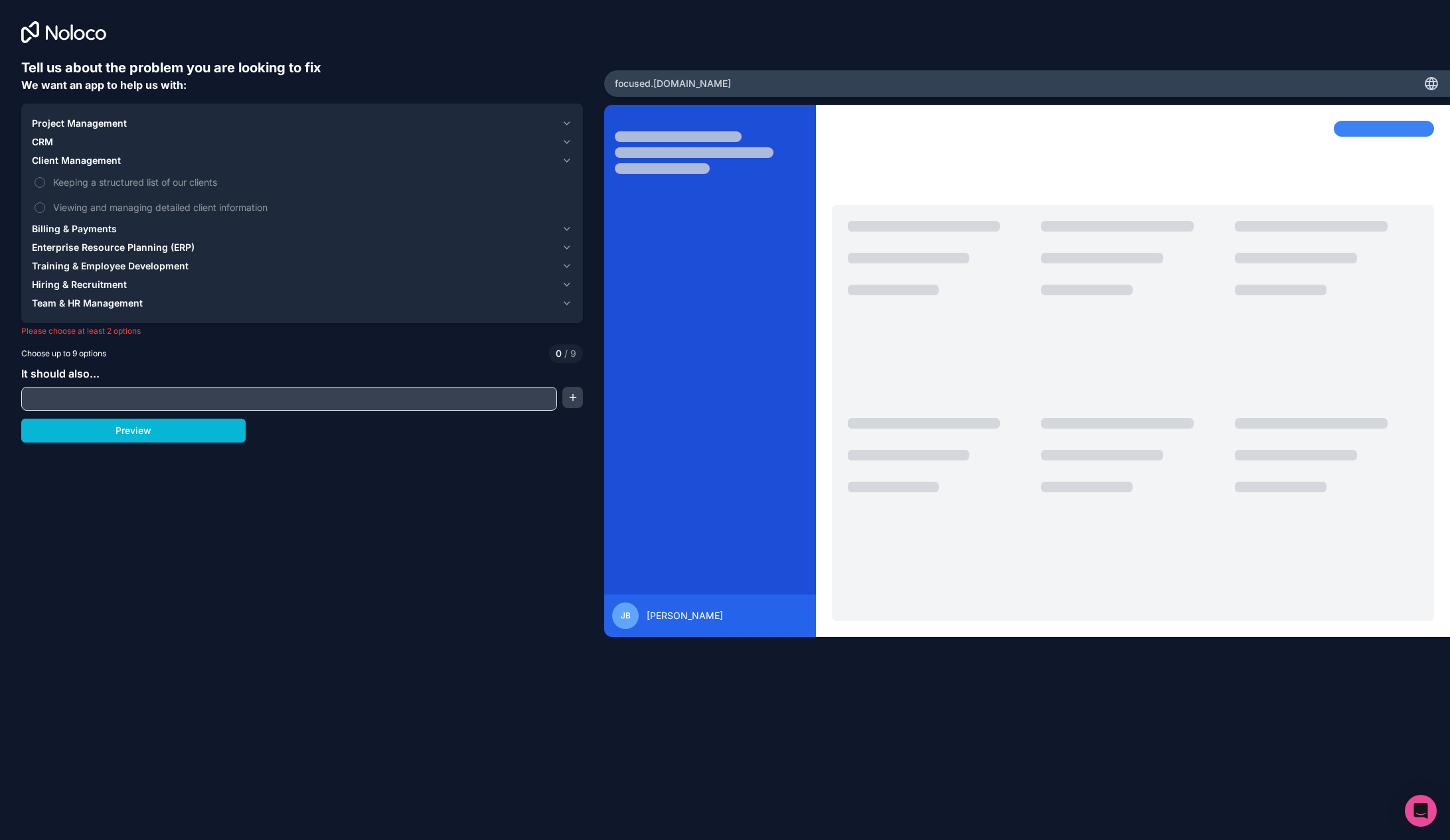
click at [48, 142] on span "CRM" at bounding box center [42, 142] width 21 height 13
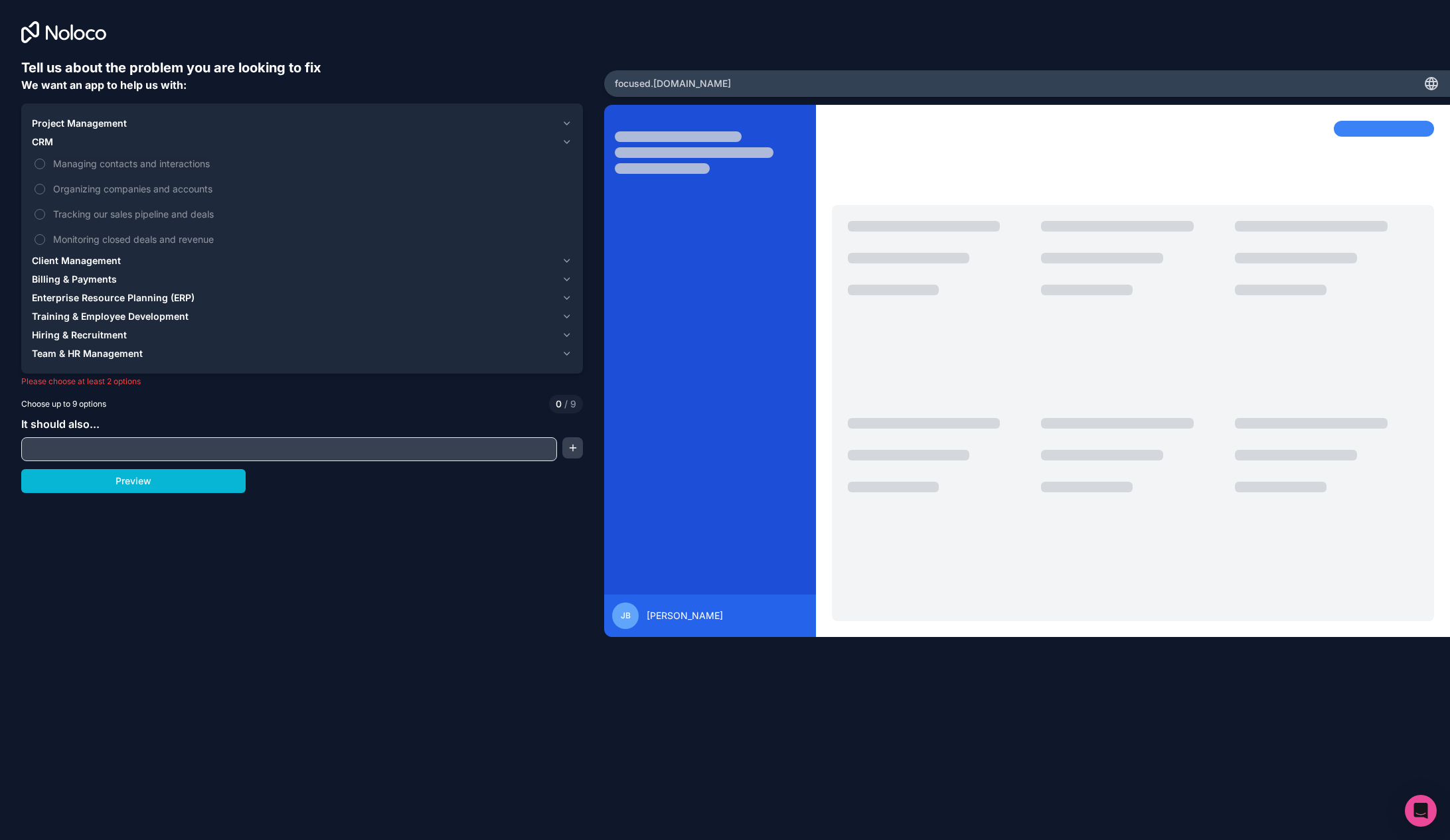
click at [54, 119] on span "Project Management" at bounding box center [79, 123] width 95 height 13
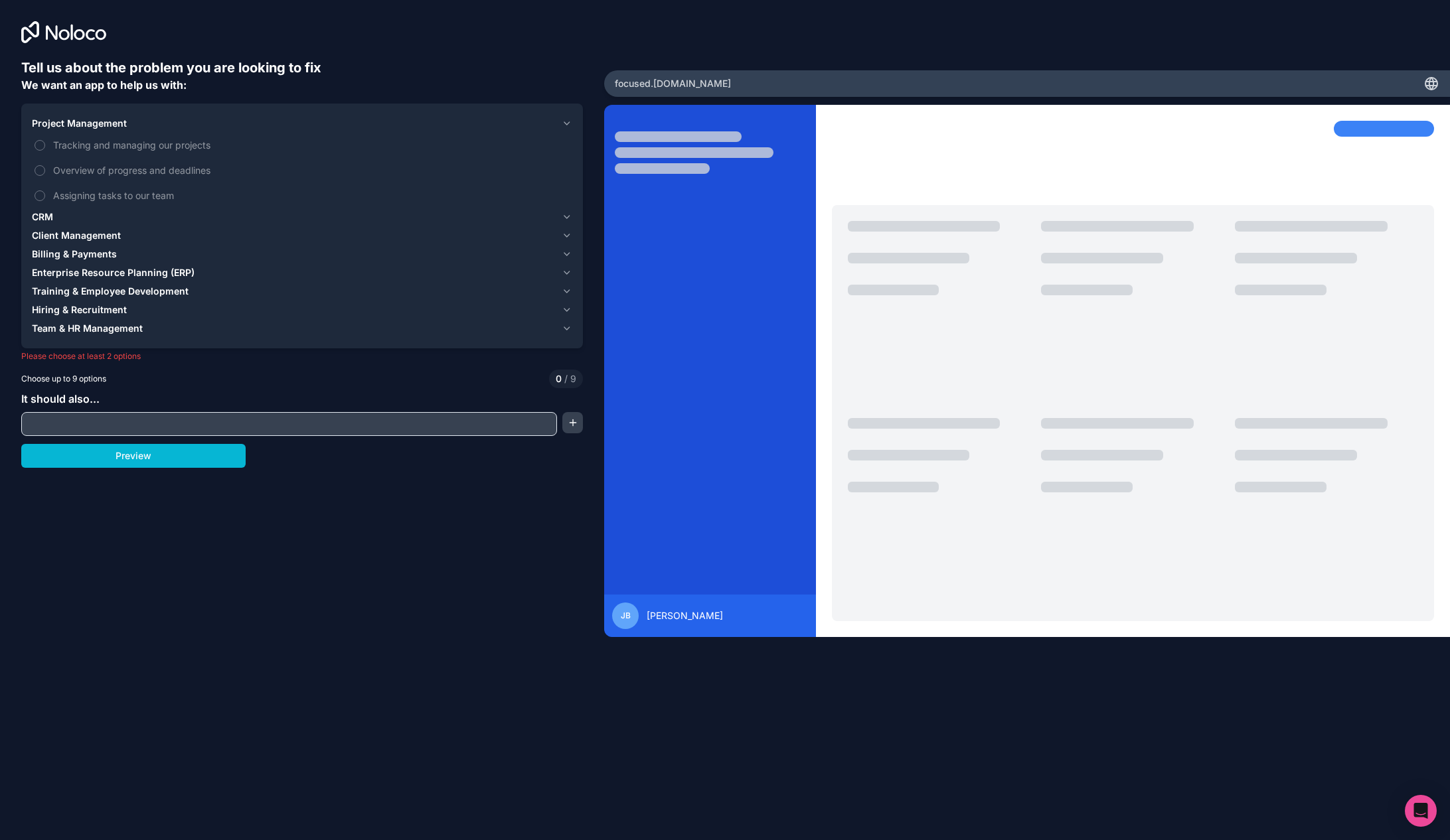
click at [80, 372] on div "Choose up to 9 options 0 / 9" at bounding box center [302, 378] width 562 height 18
click at [64, 402] on span "It should also..." at bounding box center [60, 399] width 78 height 13
click at [64, 426] on input "text" at bounding box center [289, 423] width 529 height 18
type input "i"
type input "community"
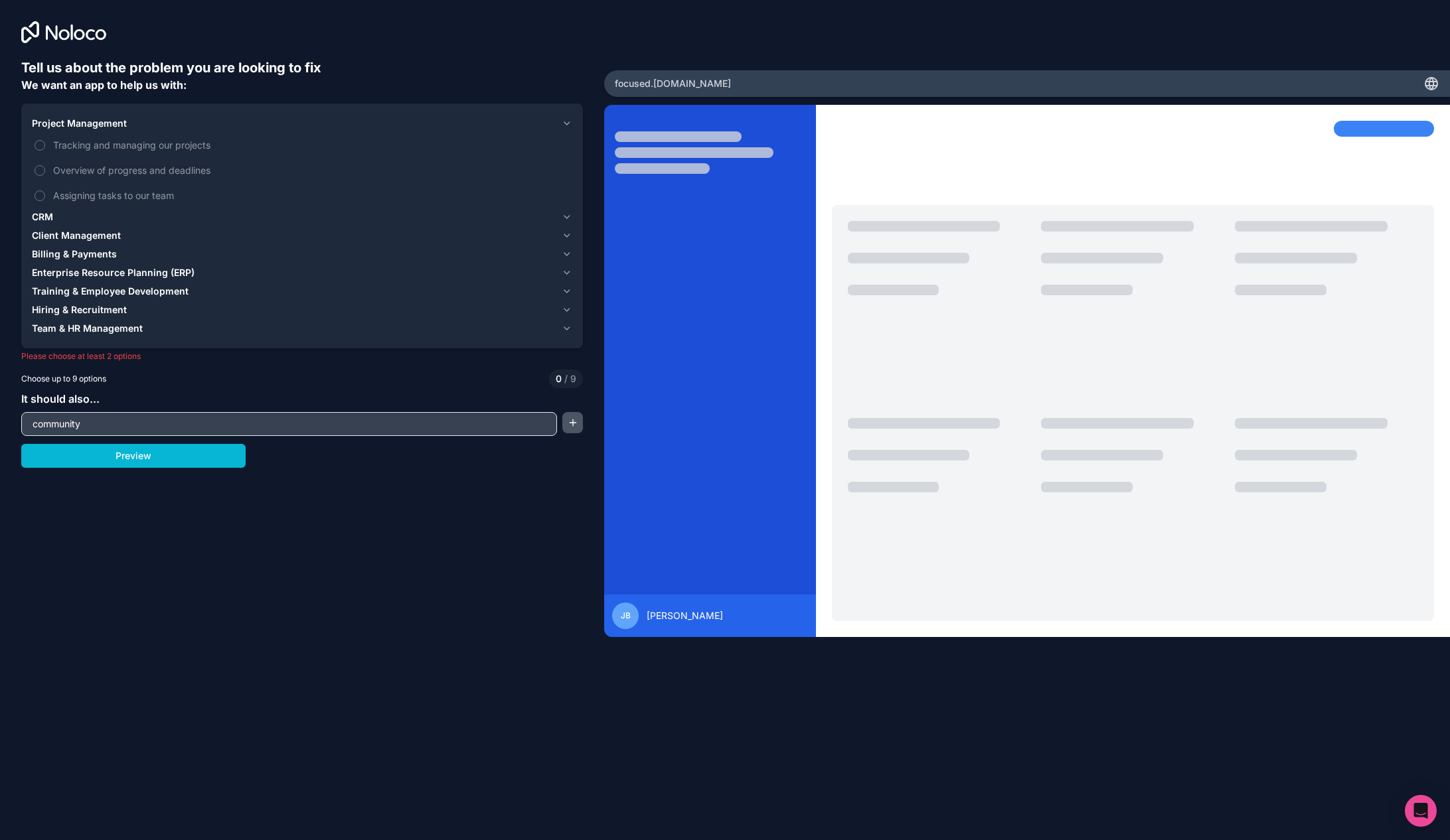
click at [574, 423] on button "button" at bounding box center [573, 422] width 21 height 21
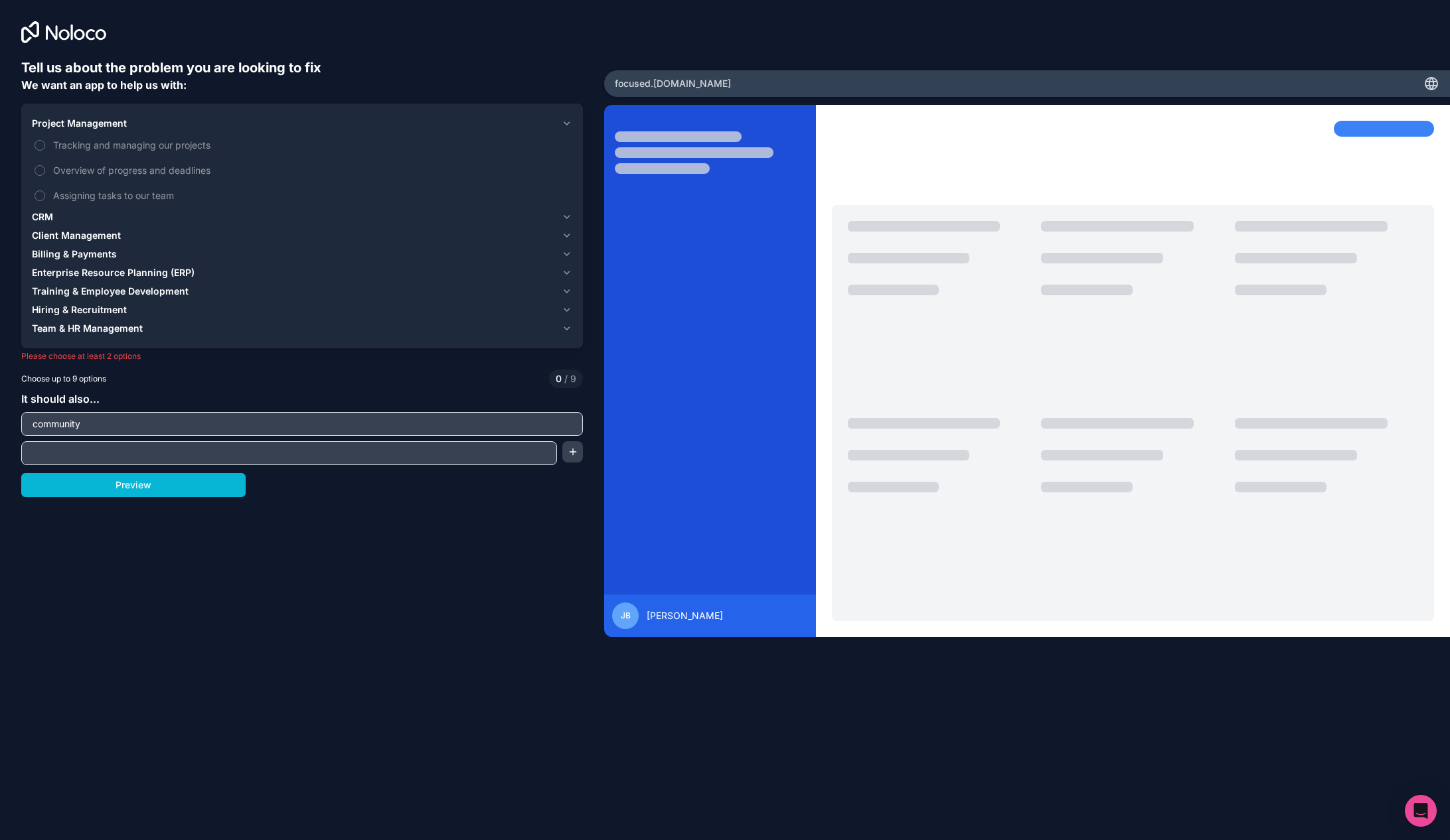
click at [75, 332] on span "Team & HR Management" at bounding box center [87, 328] width 111 height 13
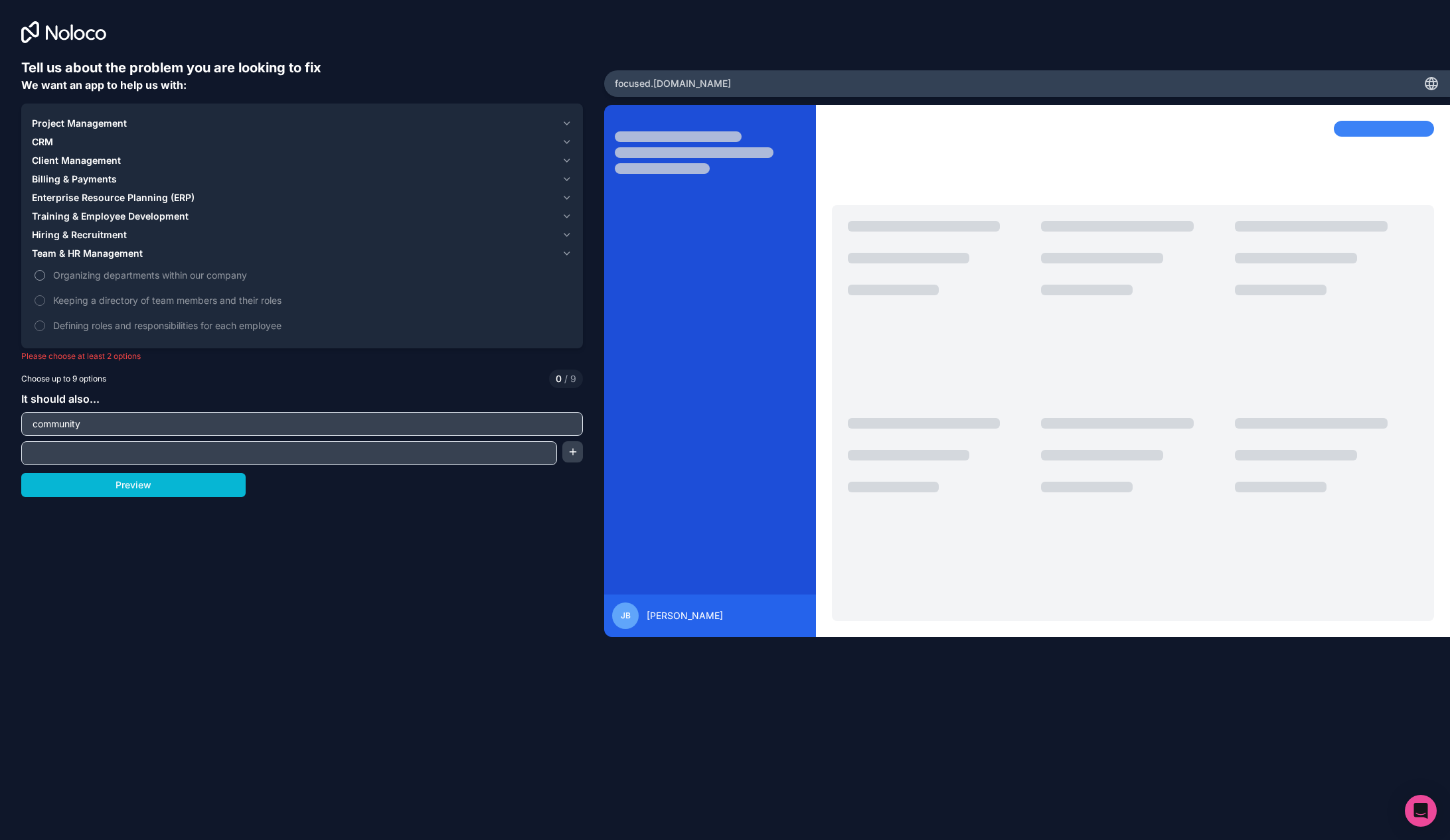
click at [70, 271] on span "Organizing departments within our company" at bounding box center [311, 275] width 517 height 14
click at [45, 271] on button "Organizing departments within our company" at bounding box center [40, 275] width 10 height 10
click at [60, 302] on span "Keeping a directory of team members and their roles" at bounding box center [311, 301] width 517 height 14
click at [45, 302] on button "Keeping a directory of team members and their roles" at bounding box center [40, 300] width 10 height 10
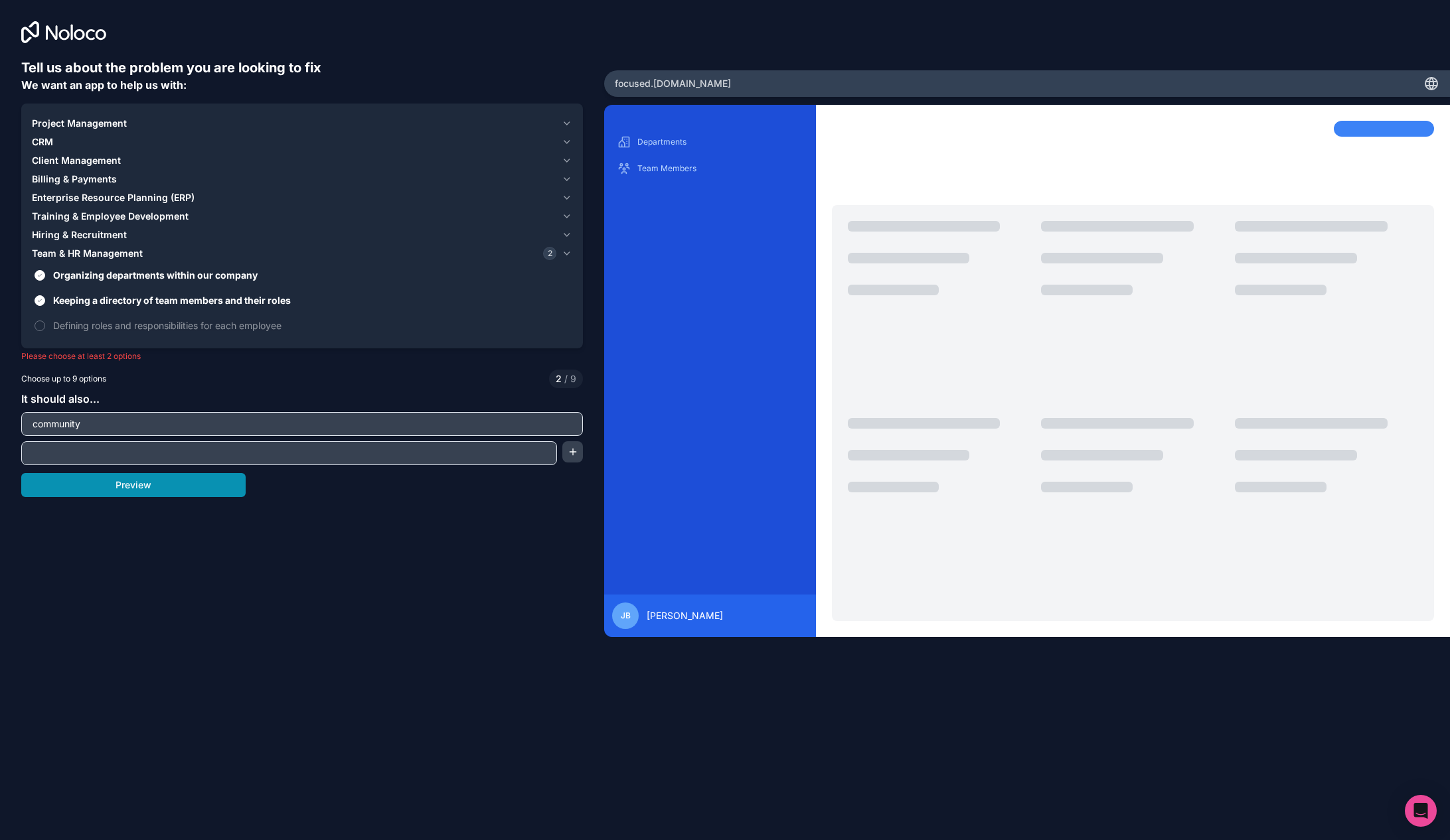
click at [150, 490] on button "Preview" at bounding box center [134, 485] width 225 height 24
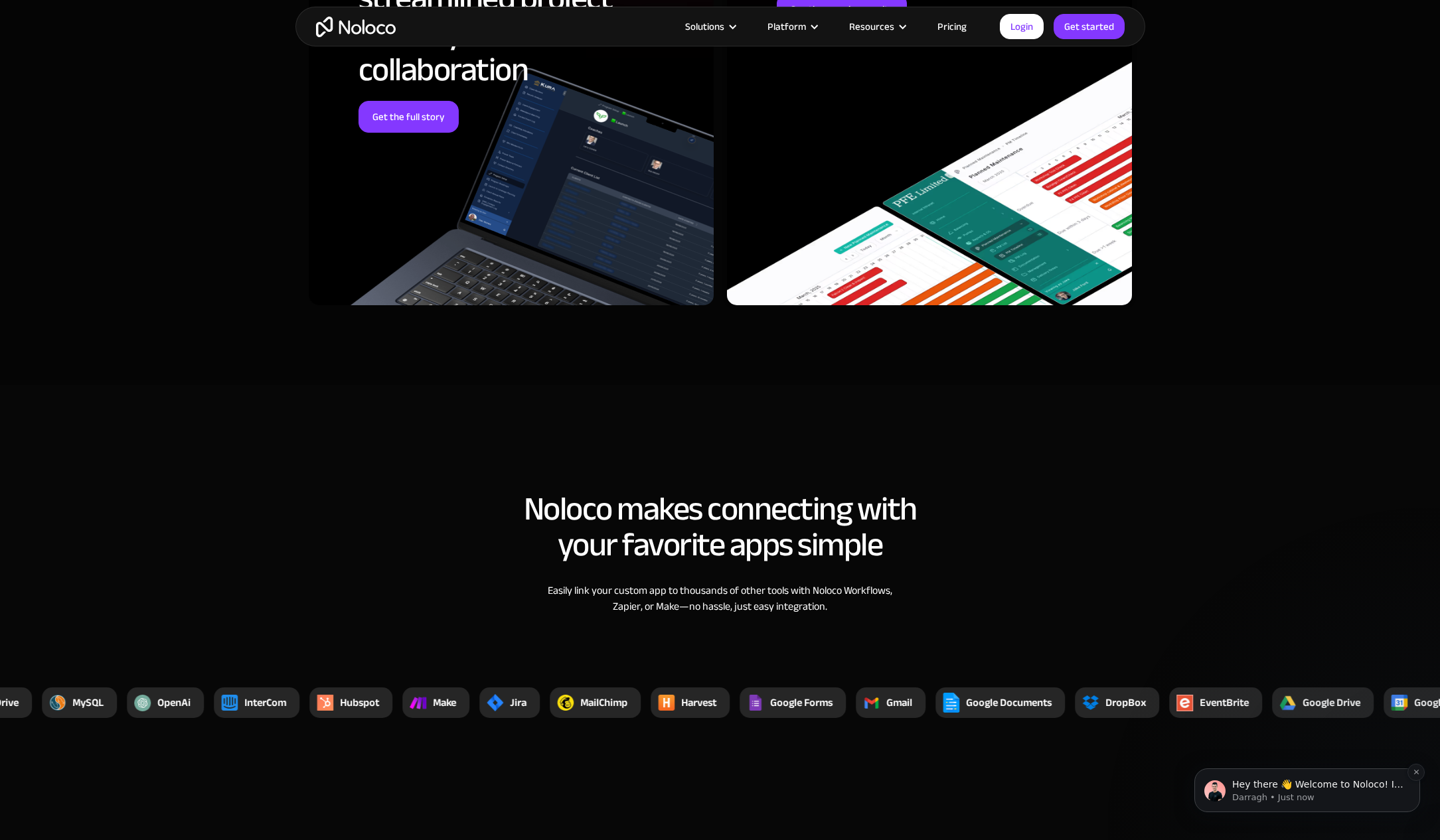
click at [1319, 788] on span "Hey there 👋 Welcome to Noloco! If you have any questions, just reply to this me…" at bounding box center [1317, 804] width 171 height 51
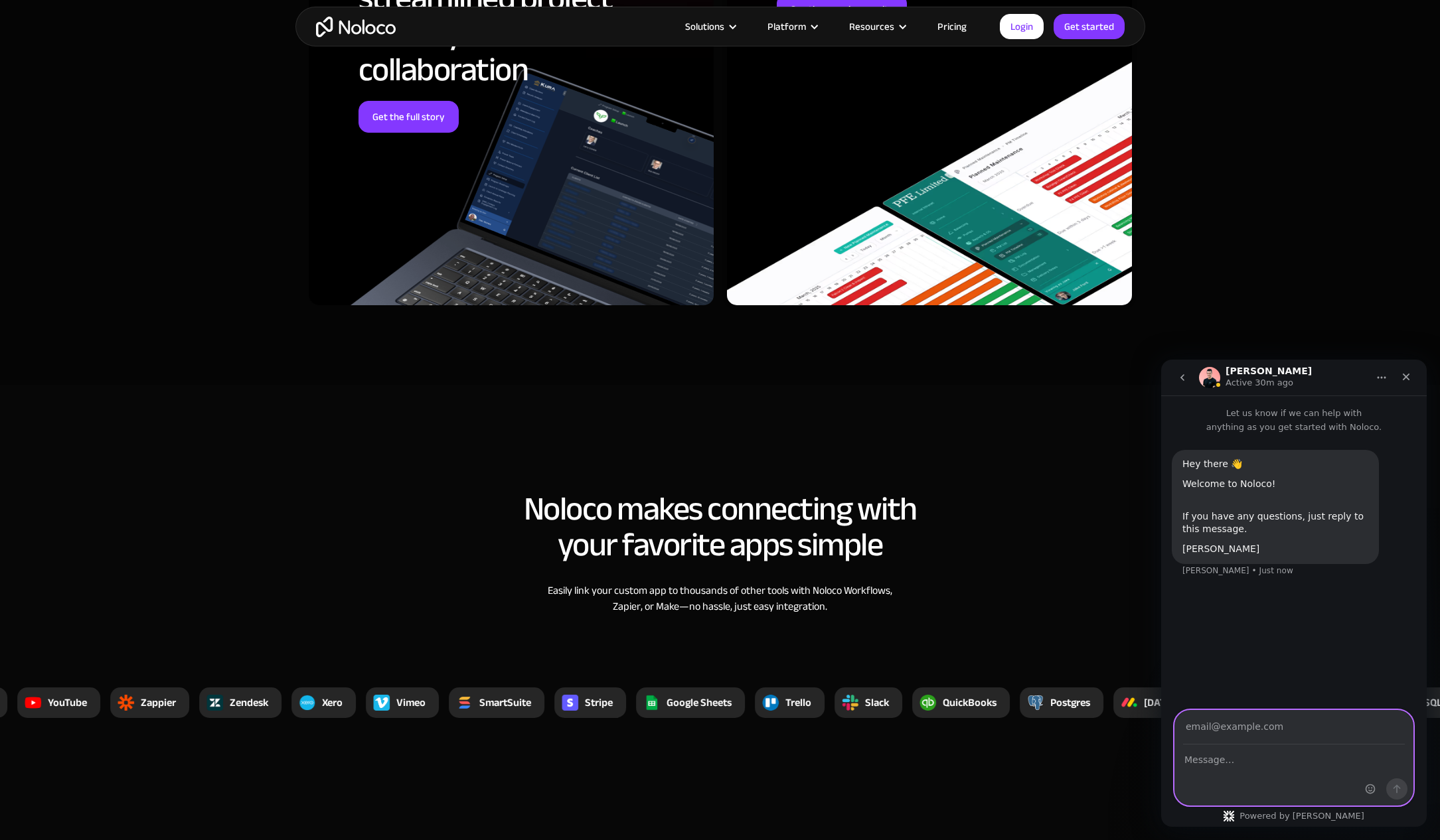
click at [1239, 754] on textarea "Message…" at bounding box center [1294, 756] width 237 height 23
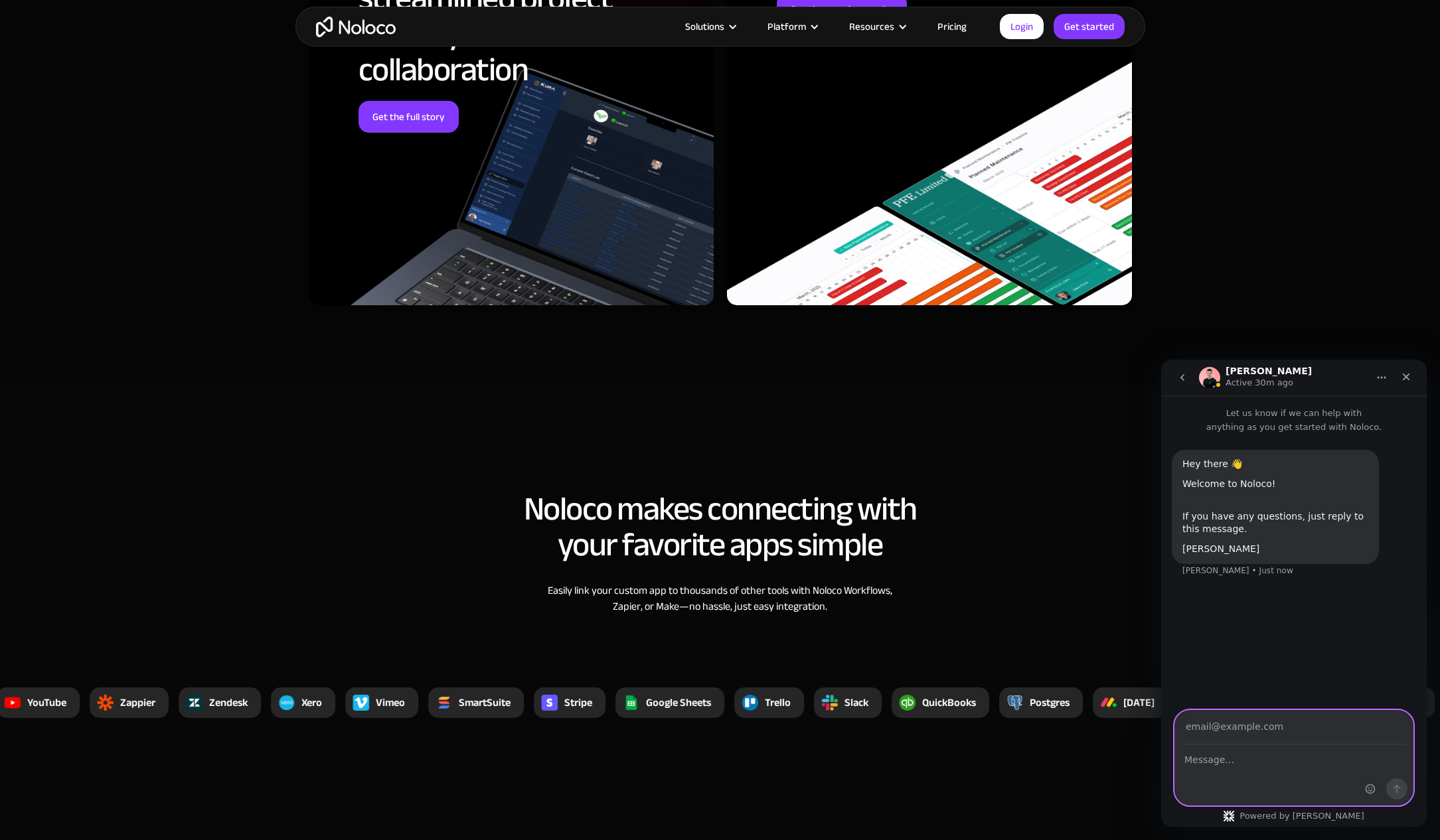
click at [1238, 726] on input "Your email" at bounding box center [1294, 728] width 222 height 34
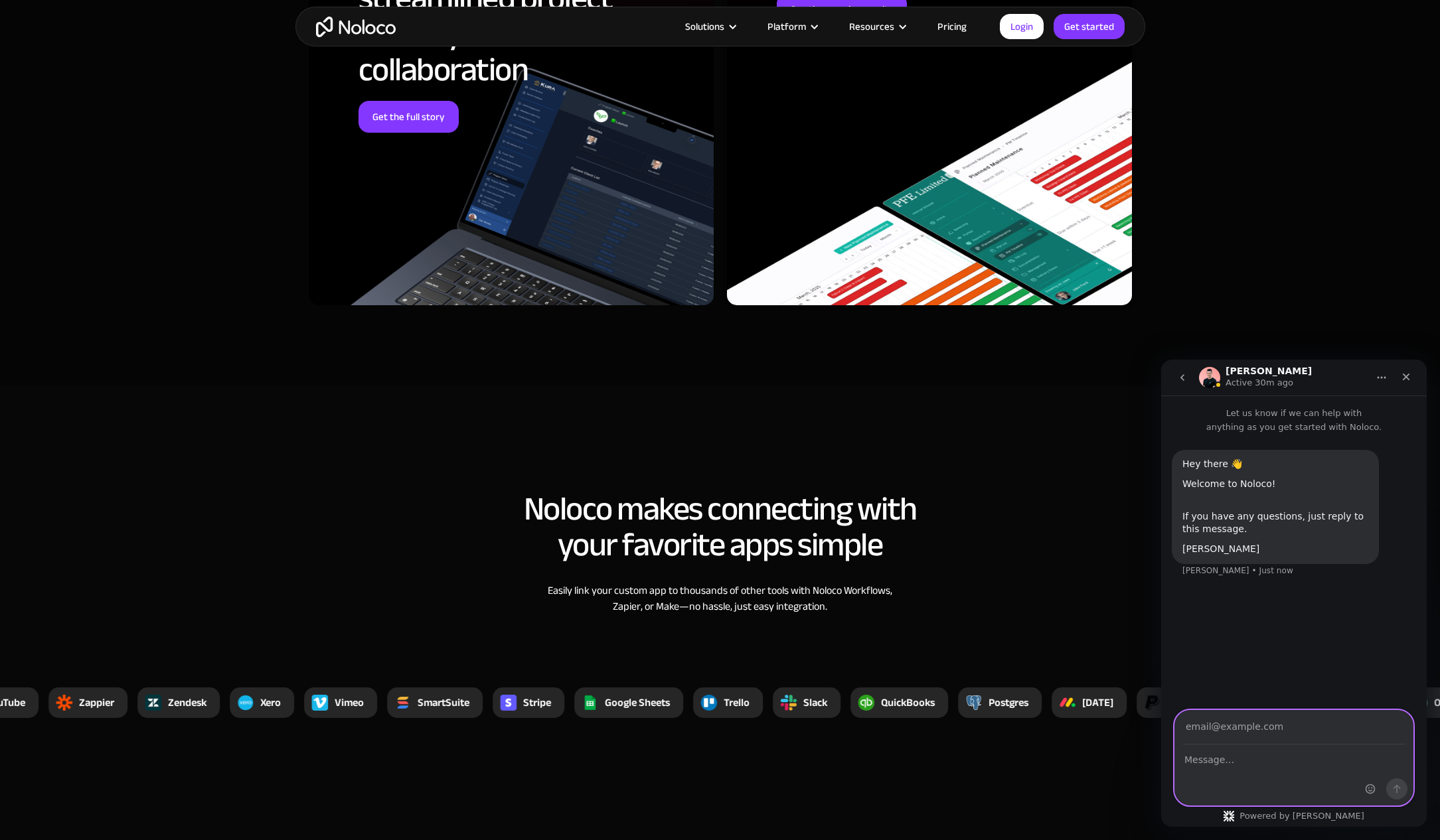
type input "jon@senticon.tech"
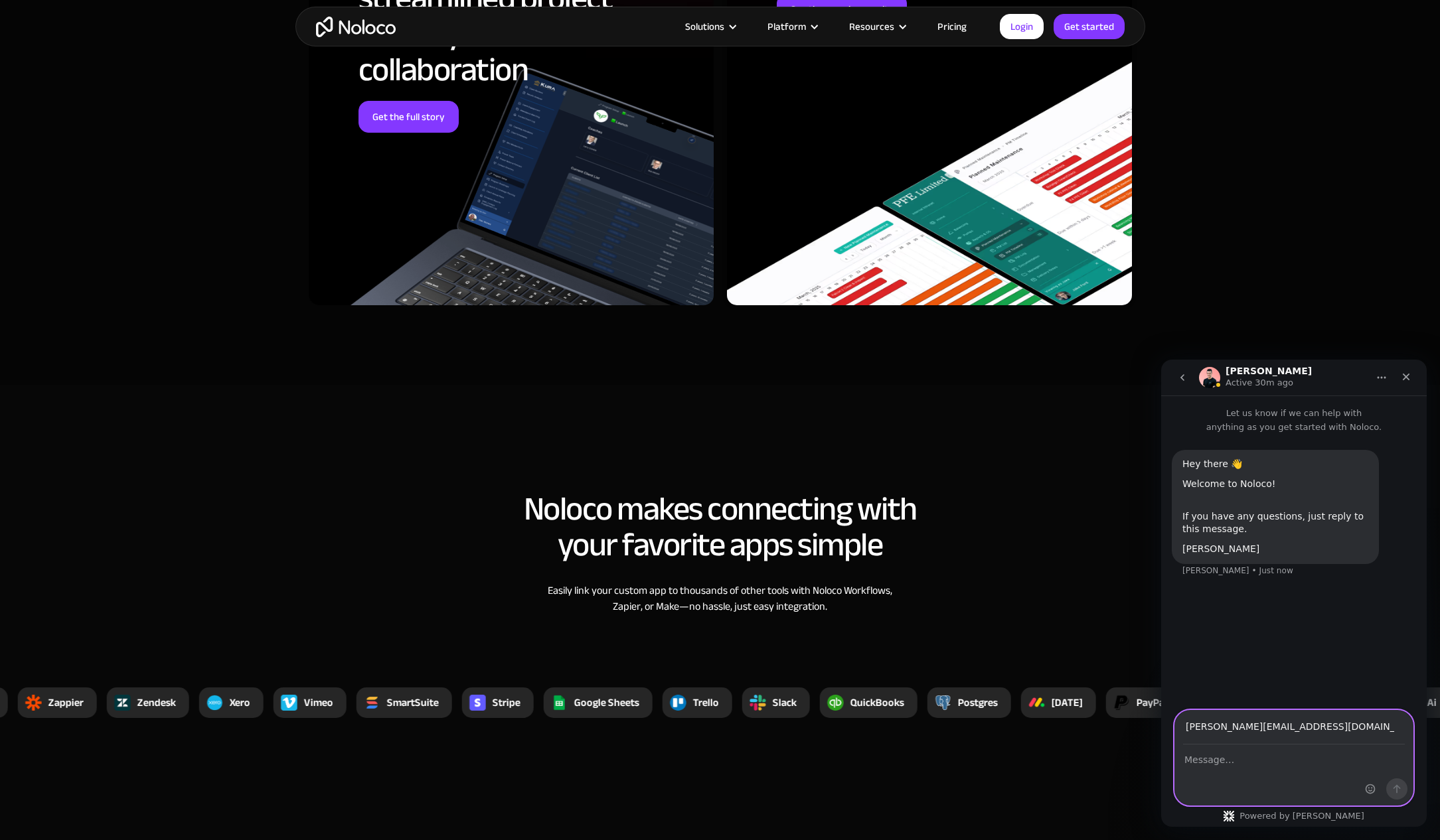
click at [1234, 761] on textarea "Message…" at bounding box center [1294, 756] width 237 height 23
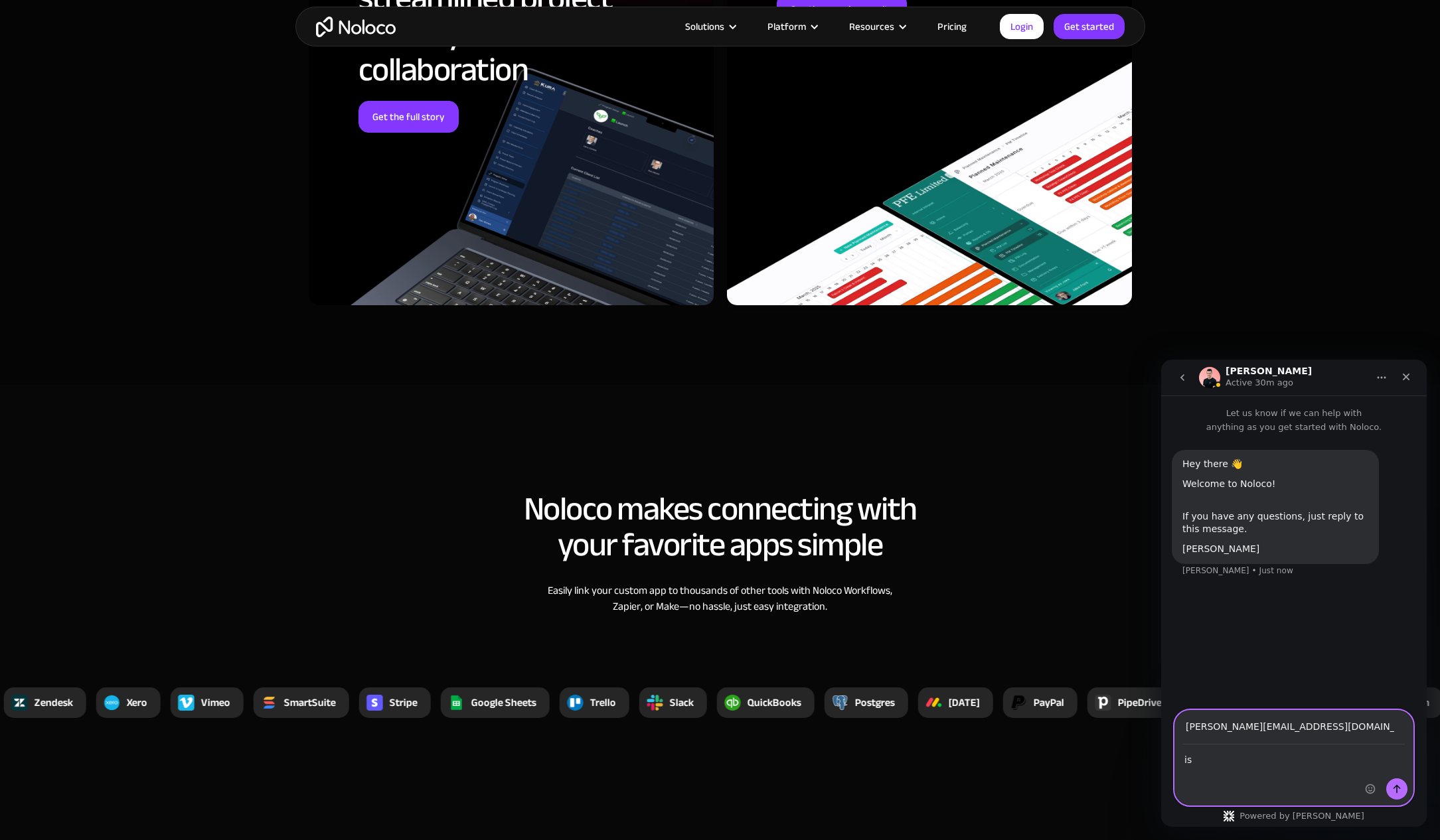
type textarea "i"
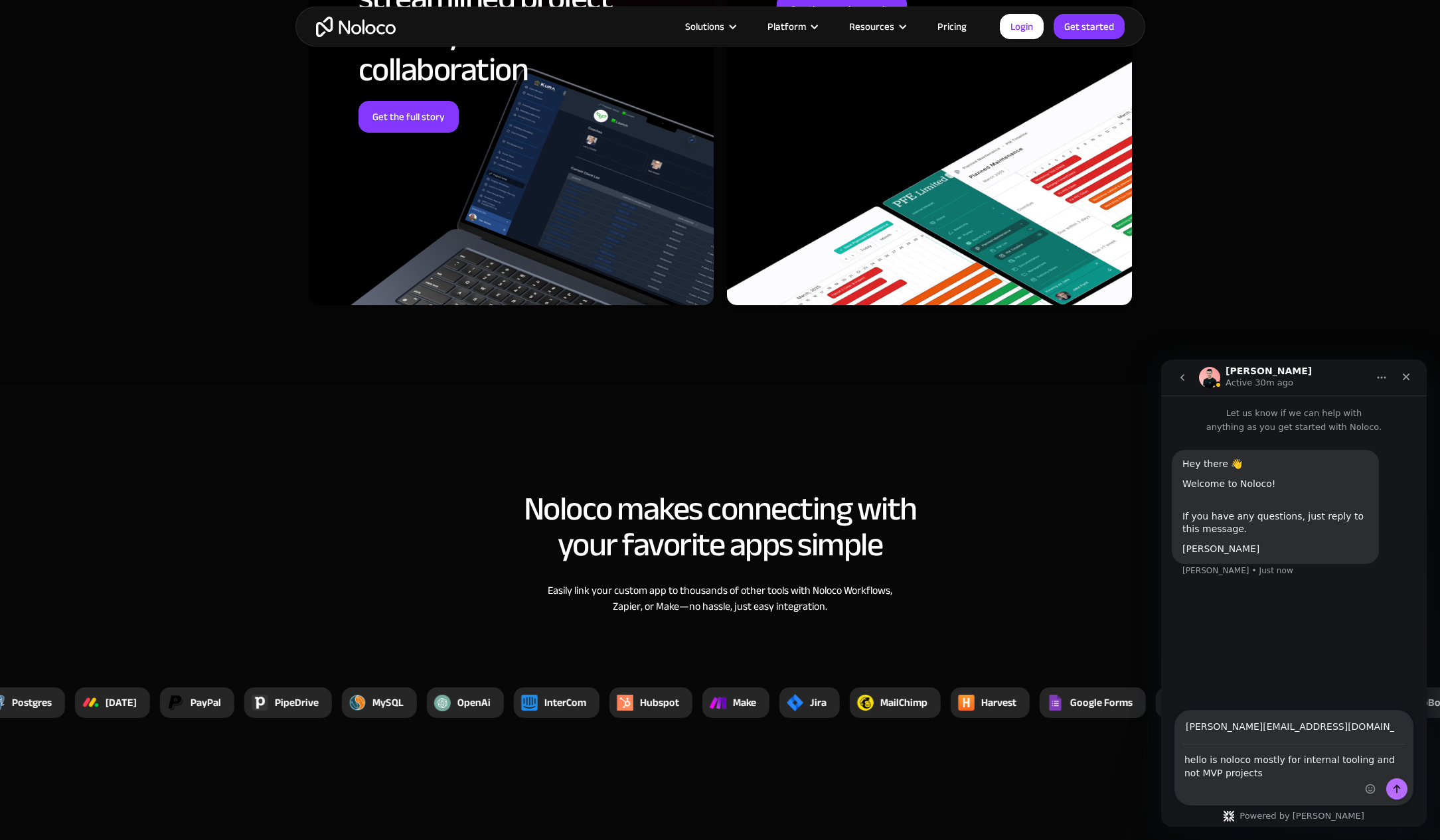
click at [1273, 782] on div "hello is noloco mostly for internal tooling and not MVP projects hello is noloc…" at bounding box center [1294, 775] width 237 height 60
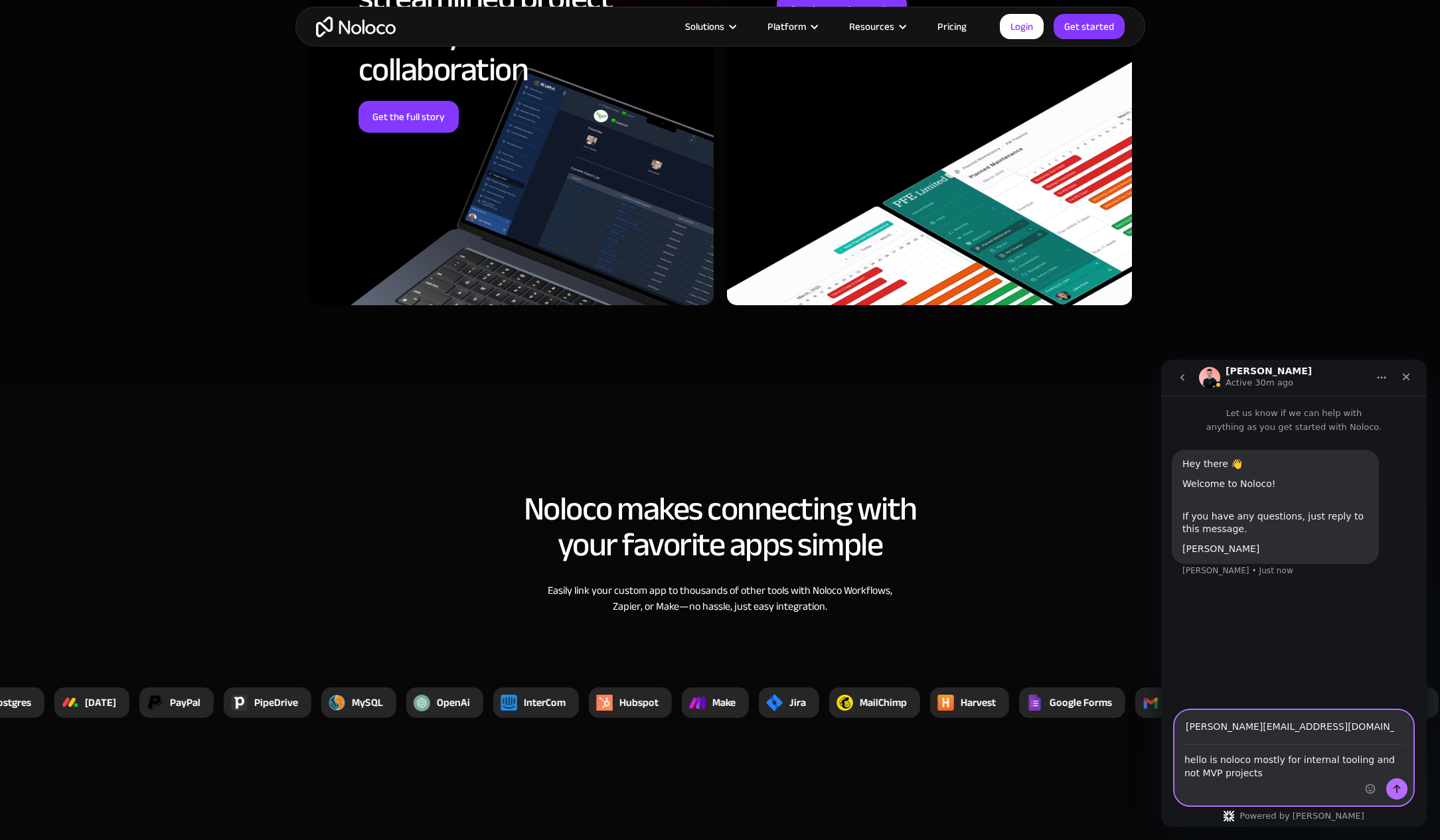
click at [1273, 781] on textarea "hello is noloco mostly for internal tooling and not MVP projects" at bounding box center [1294, 762] width 237 height 36
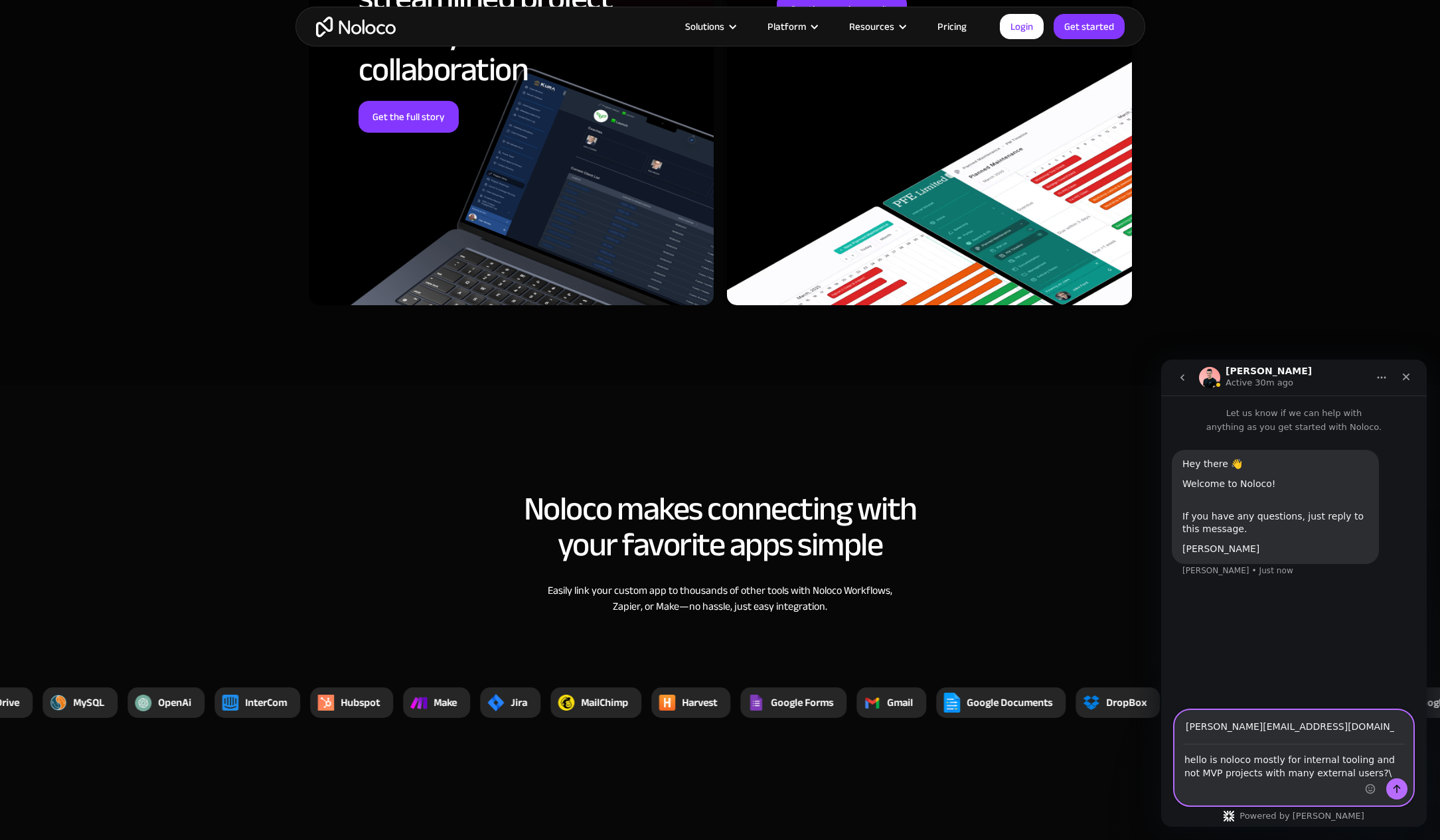
type textarea "hello is noloco mostly for internal tooling and not MVP projects with many exte…"
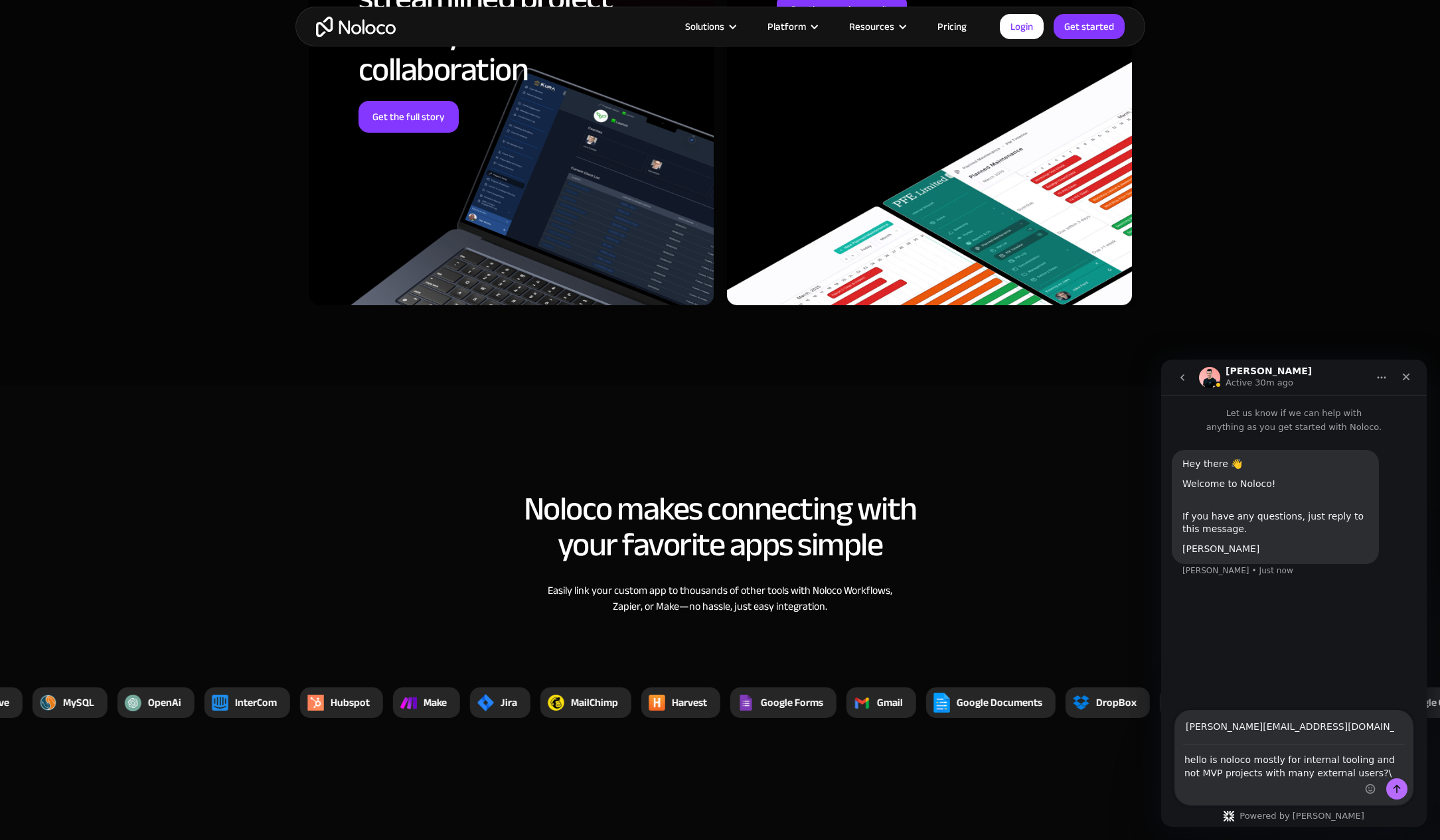
click at [1405, 796] on div "Intercom messenger" at bounding box center [1386, 792] width 43 height 27
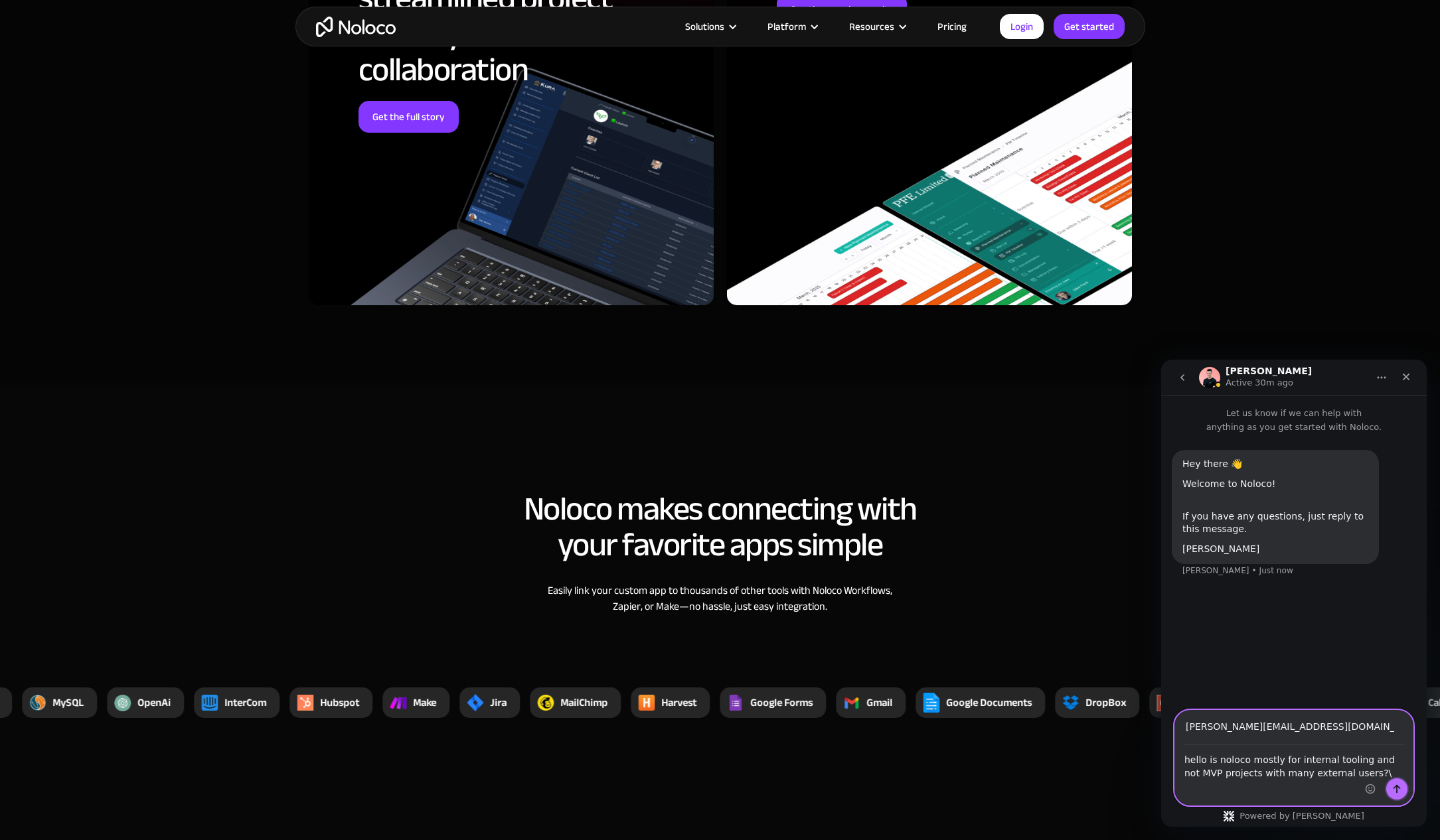
click at [1394, 793] on icon "Send a message…" at bounding box center [1396, 789] width 10 height 10
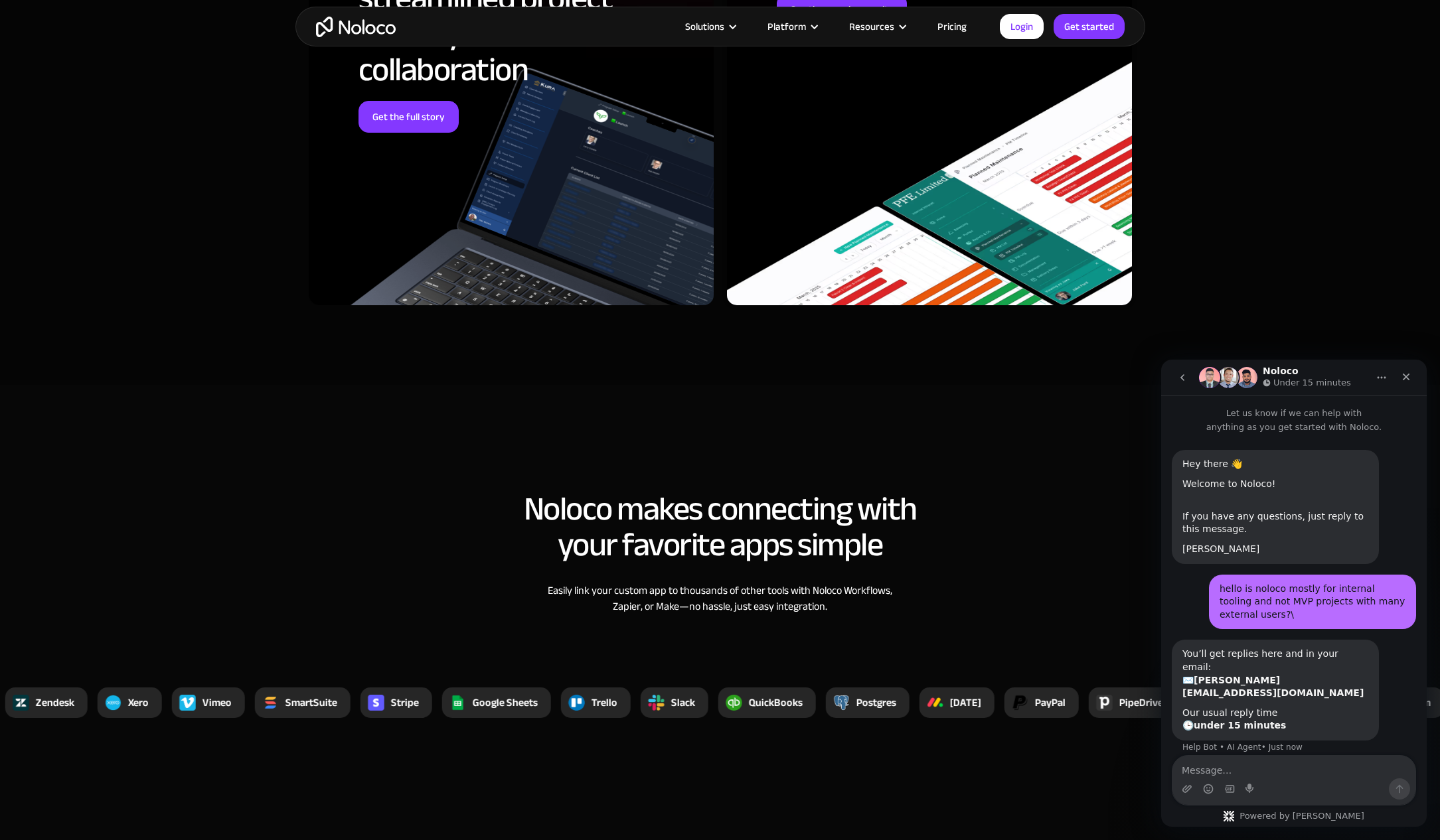
scroll to position [24, 0]
